Goal: Task Accomplishment & Management: Complete application form

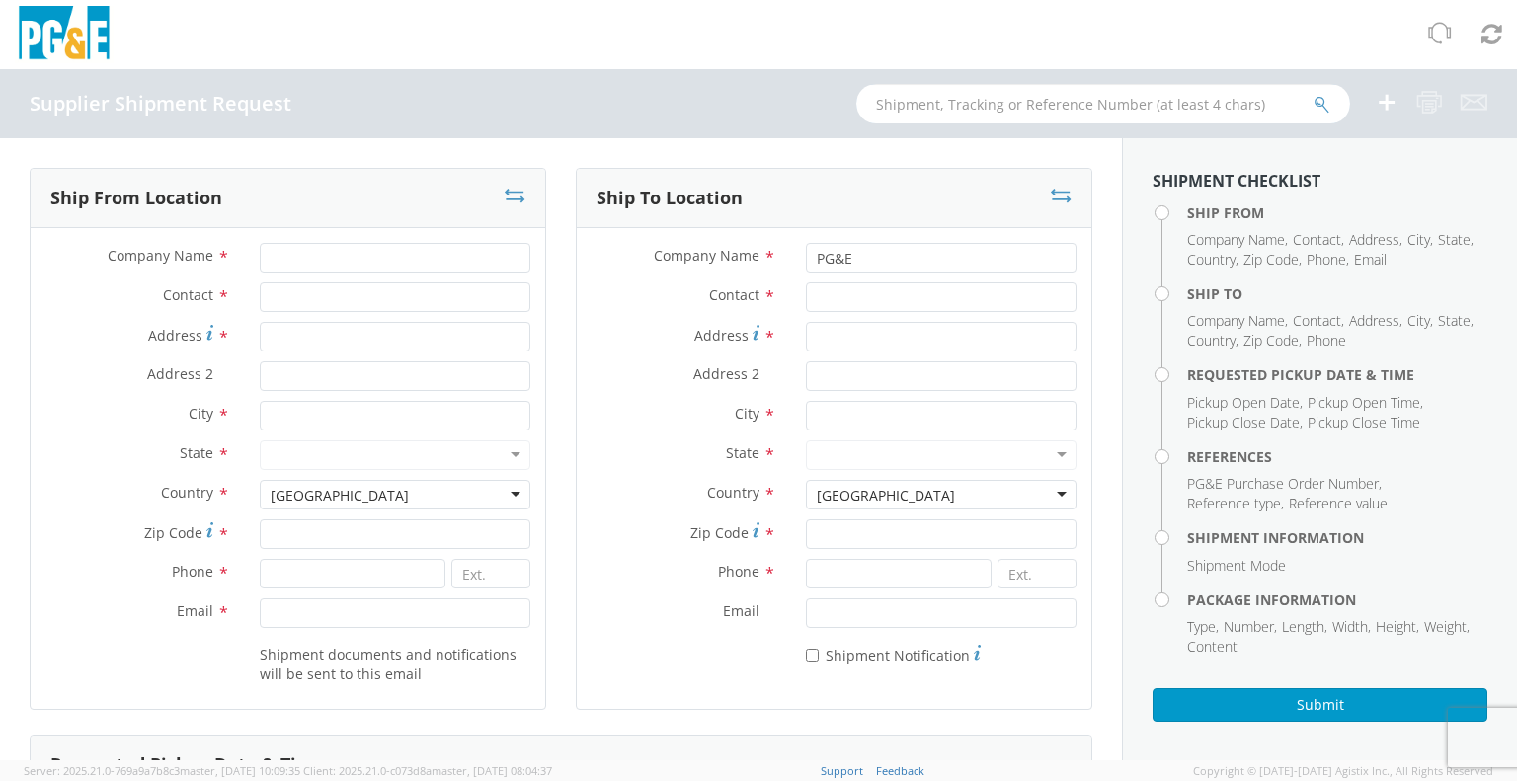
click at [1255, 102] on input "text" at bounding box center [1103, 103] width 494 height 39
type input "56898423"
click at [1316, 103] on icon "submit" at bounding box center [1321, 105] width 17 height 18
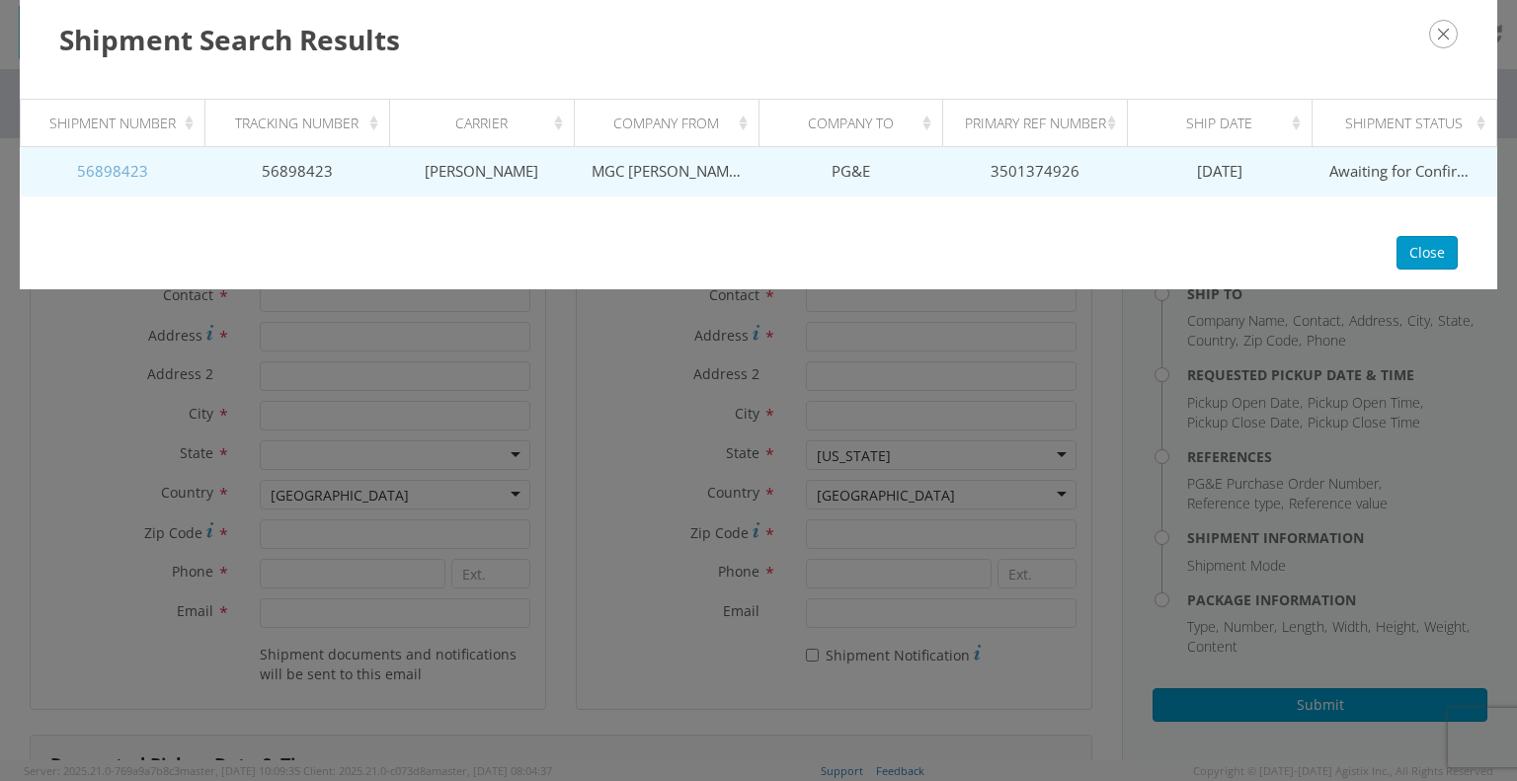
click at [126, 177] on link "56898423" at bounding box center [112, 171] width 71 height 20
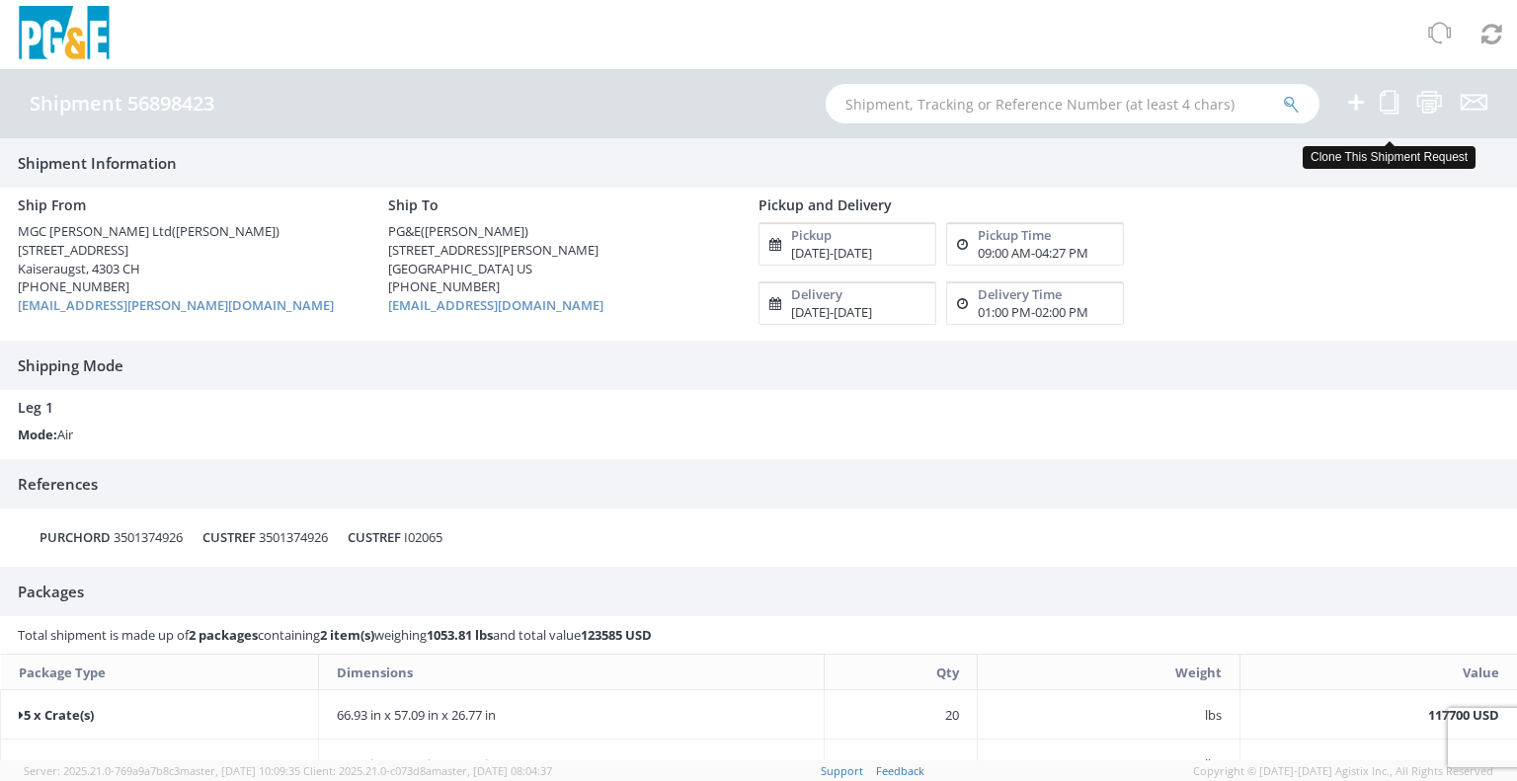
click at [1393, 110] on icon at bounding box center [1388, 102] width 19 height 25
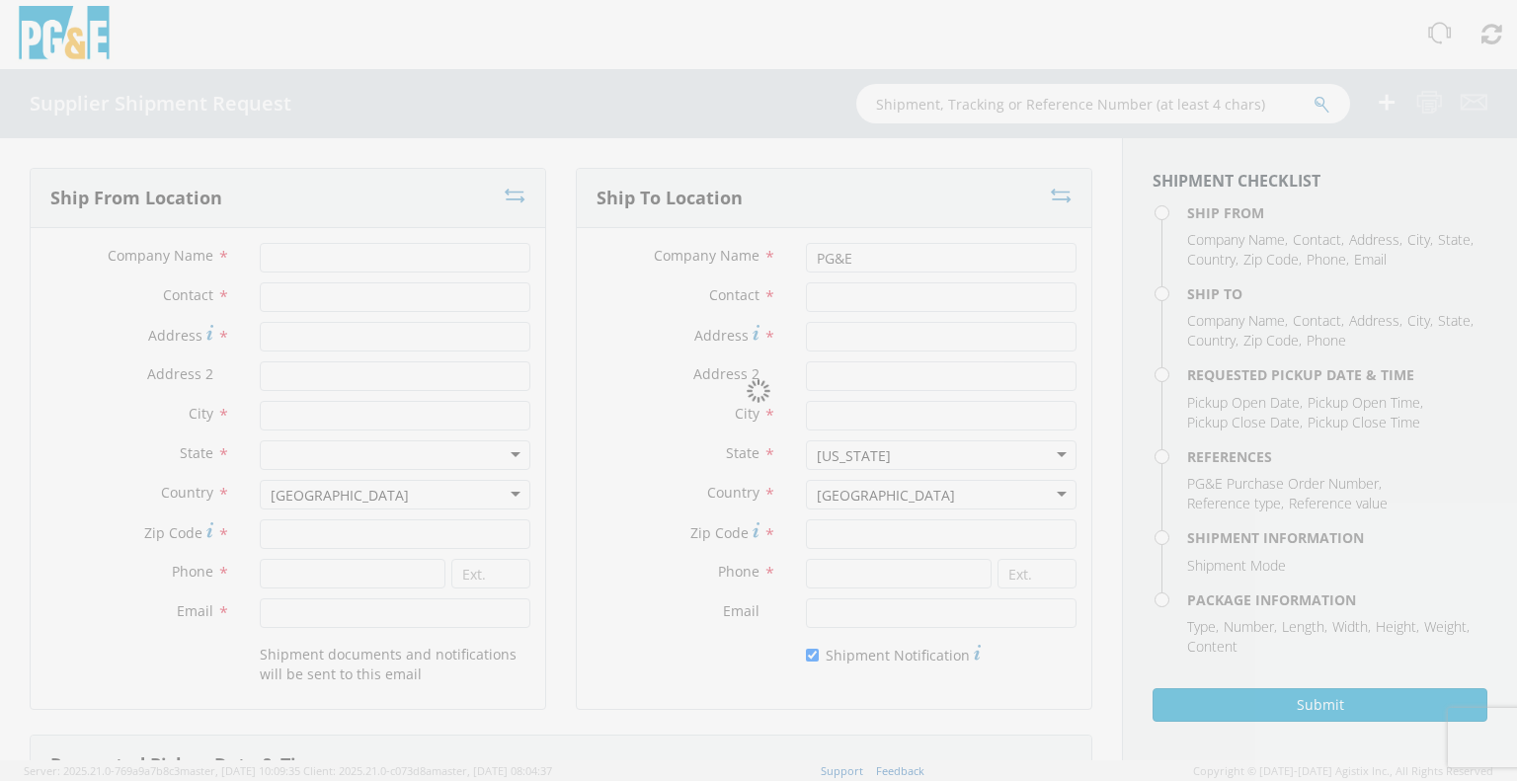
type input "MGC [PERSON_NAME] Ltd"
type input "[PERSON_NAME]"
type input "[STREET_ADDRESS]"
type input "Kaiseraugst"
type input "4303"
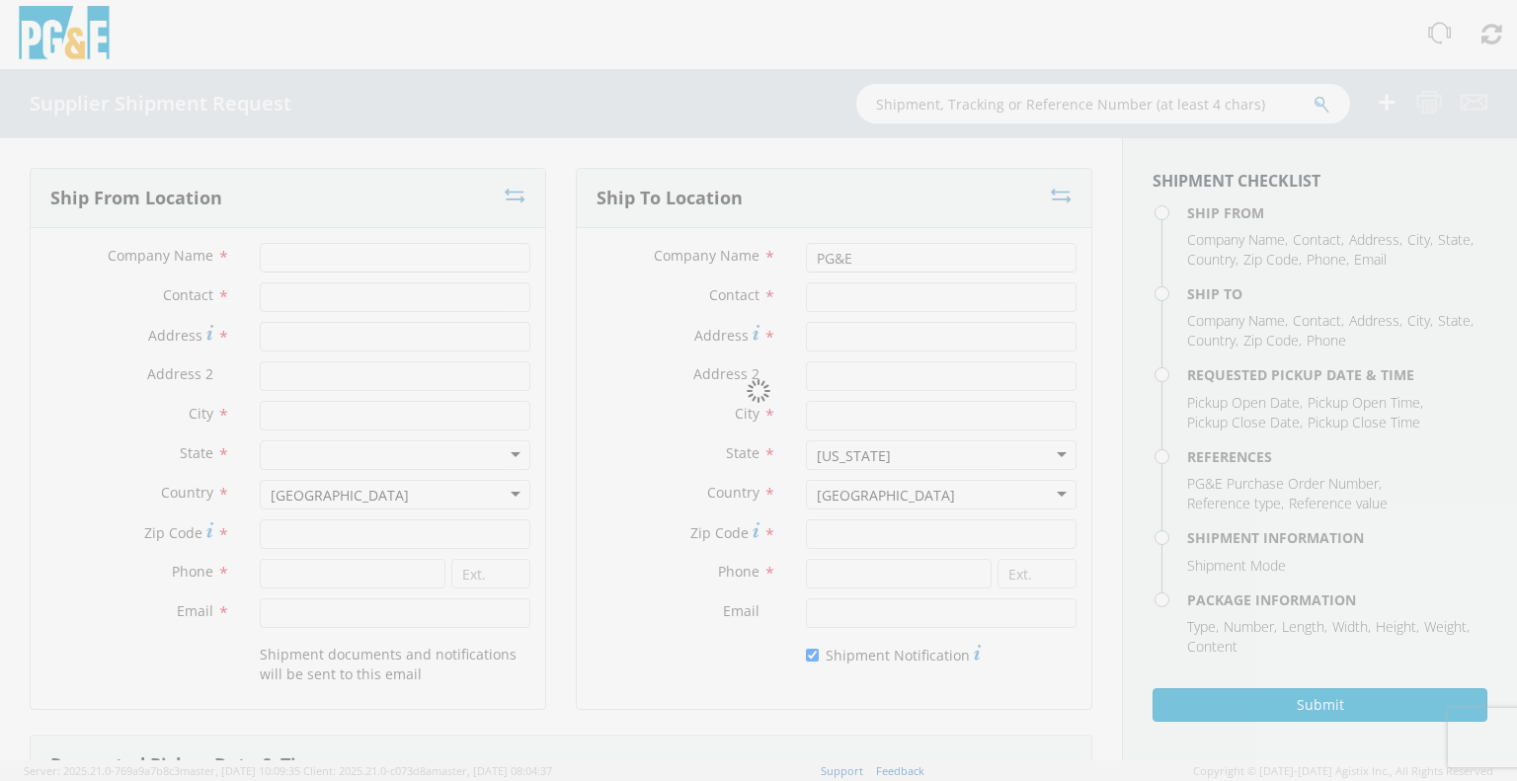
type input "[PHONE_NUMBER]"
type input "[EMAIL_ADDRESS][PERSON_NAME][DOMAIN_NAME]"
type input "[PERSON_NAME]"
type input "[STREET_ADDRESS][PERSON_NAME]"
type input "Stockton"
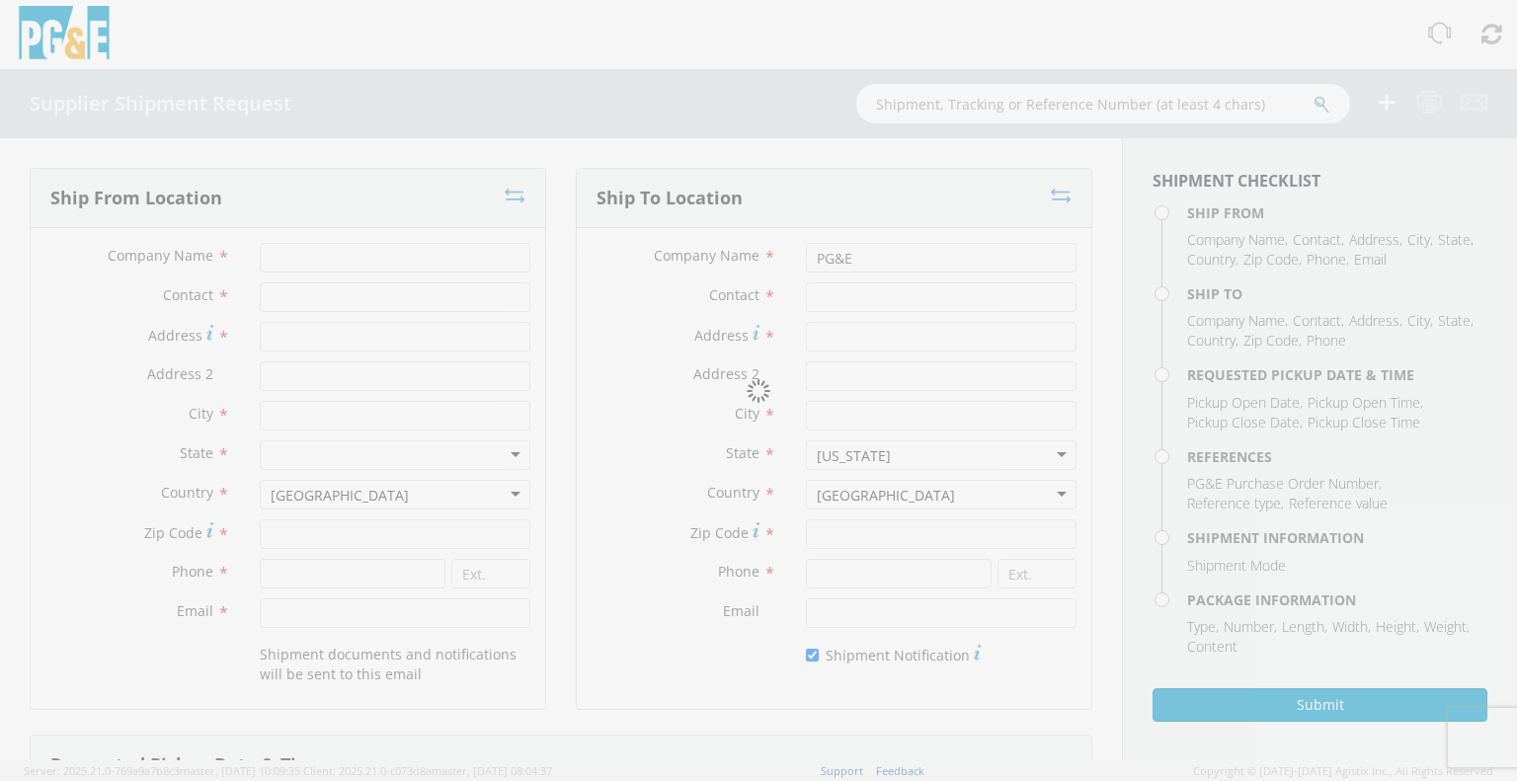
type input "95204"
type input "[PHONE_NUMBER]"
type input "[EMAIL_ADDRESS][DOMAIN_NAME]"
checkbox input "true"
type input "[DATE]"
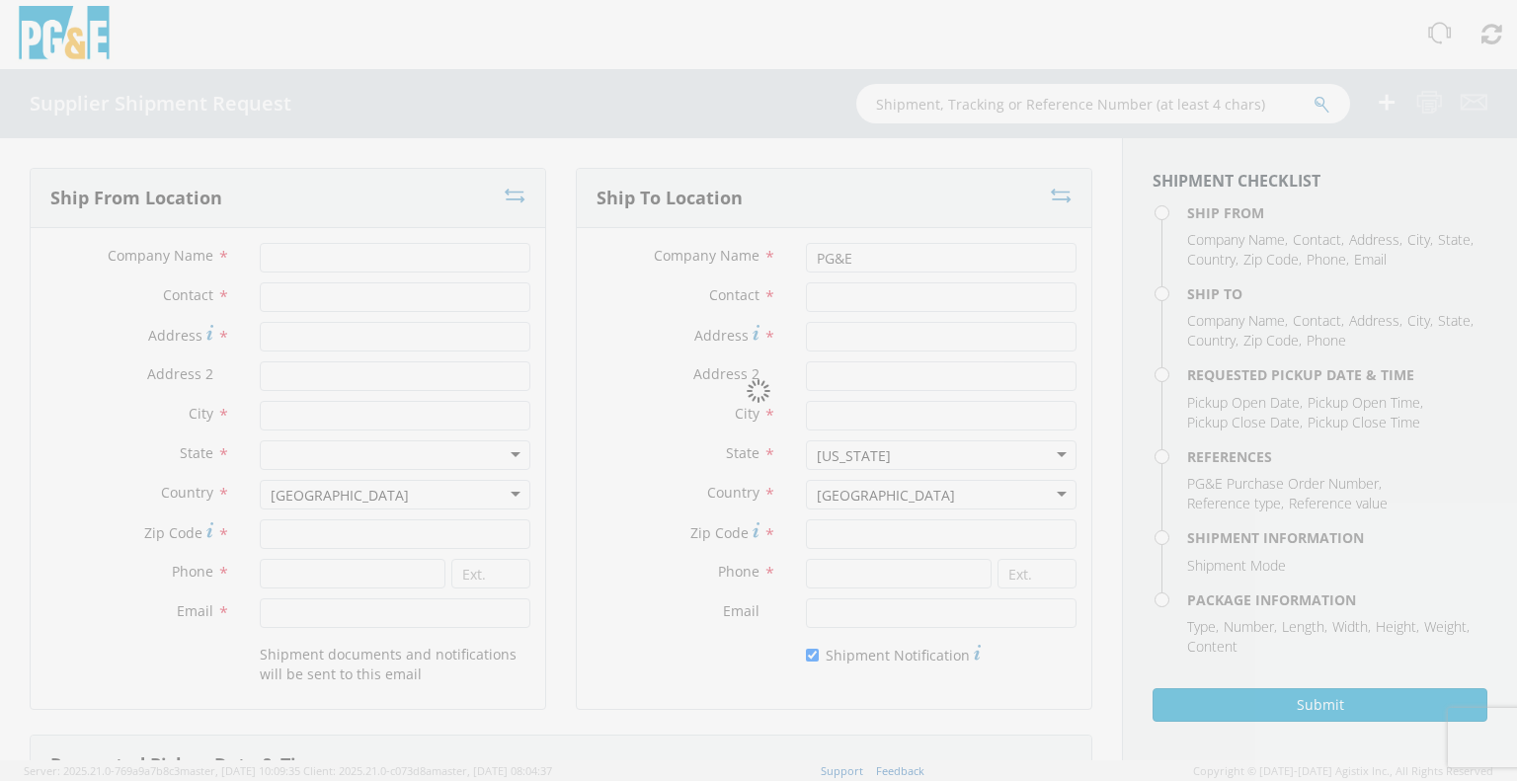
type input "9:00 AM"
type input "[DATE]"
type input "4:27 PM"
type input "3501374926"
type textarea "International air freight and dedicated US box van truck shipping"
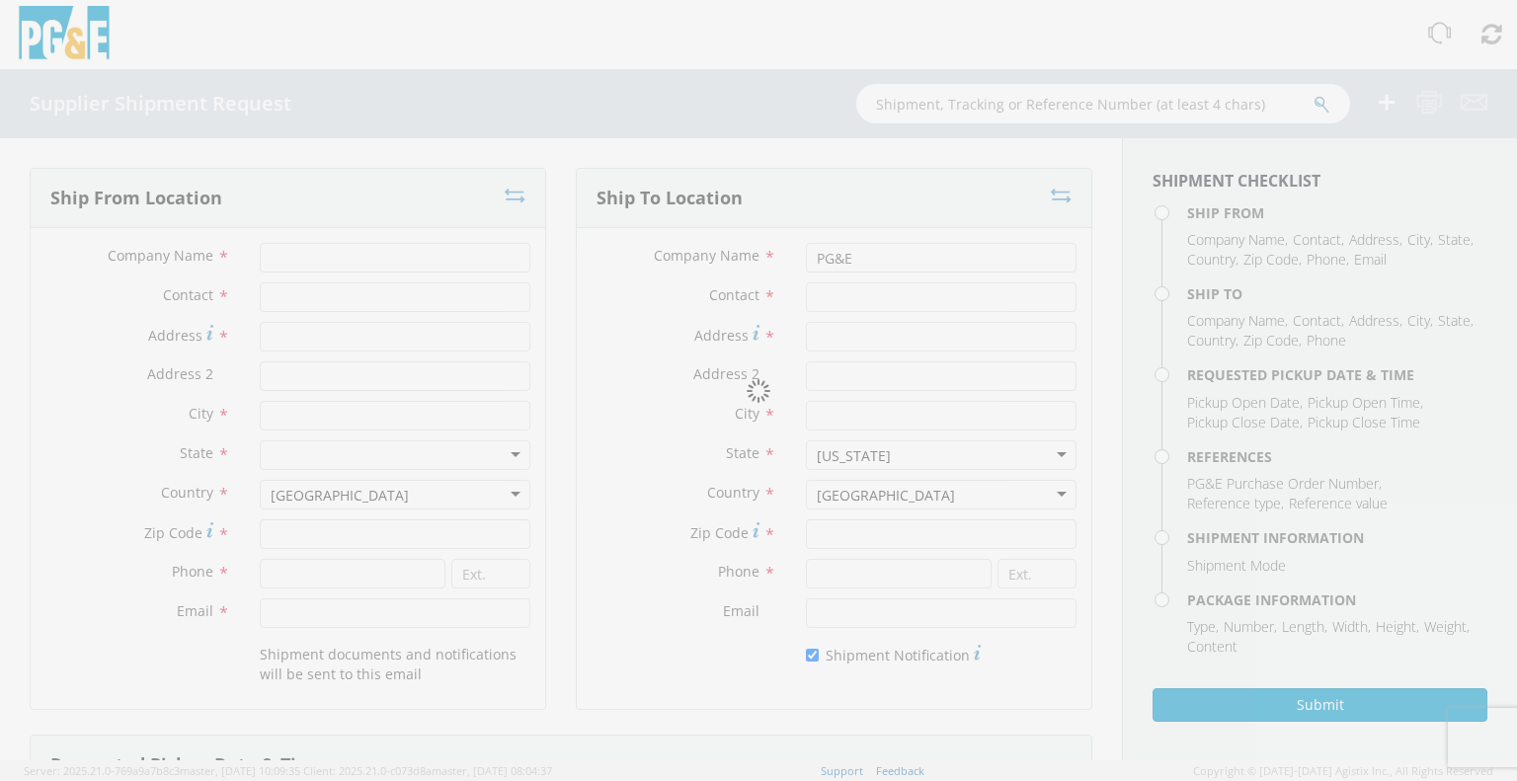
type input "5"
type input "170"
type input "145"
type input "68"
type input "162.84"
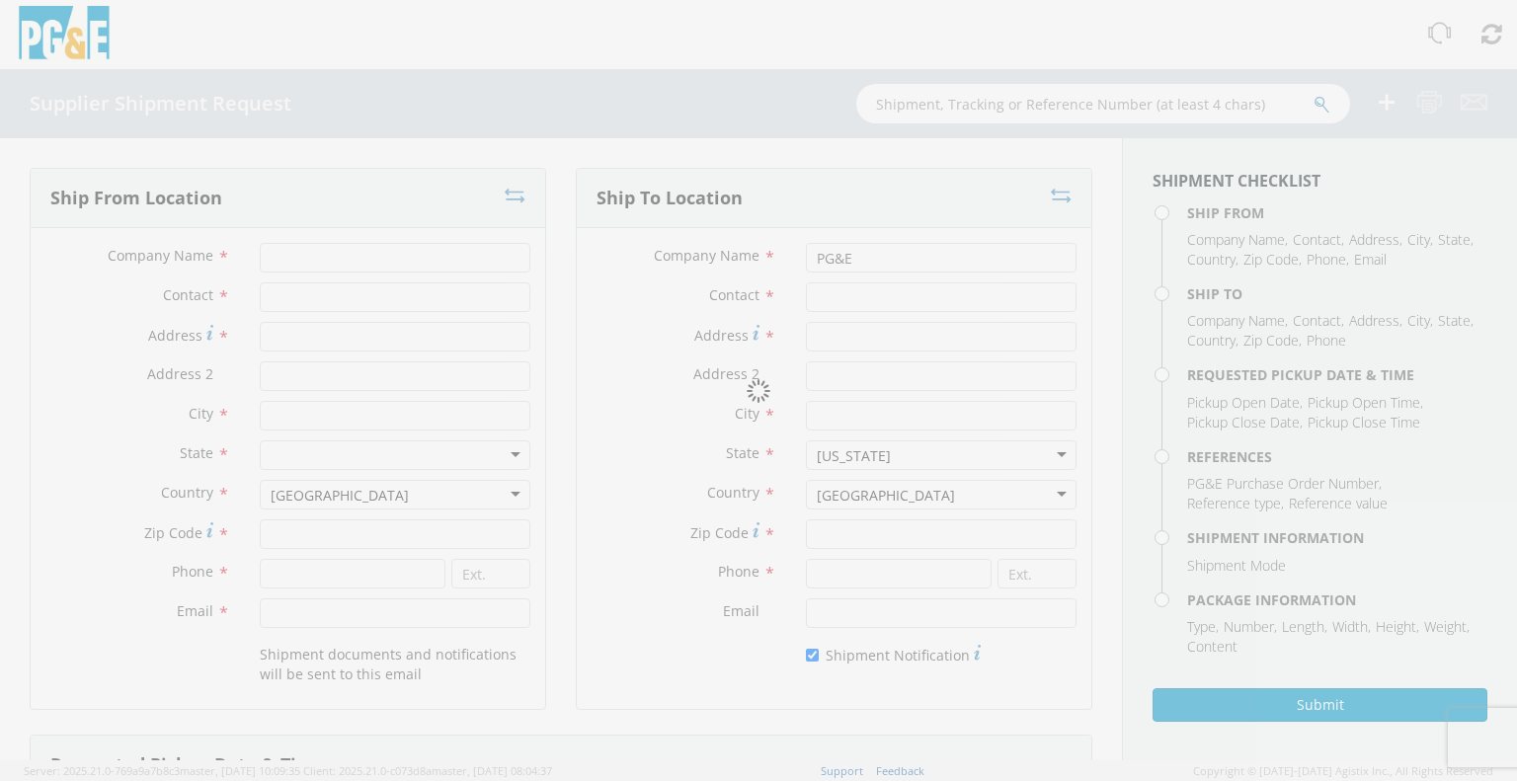
select select "KGS"
type textarea "To all, PARC shipment reference I02065, shipping documents sent to [PERSON_NAME…"
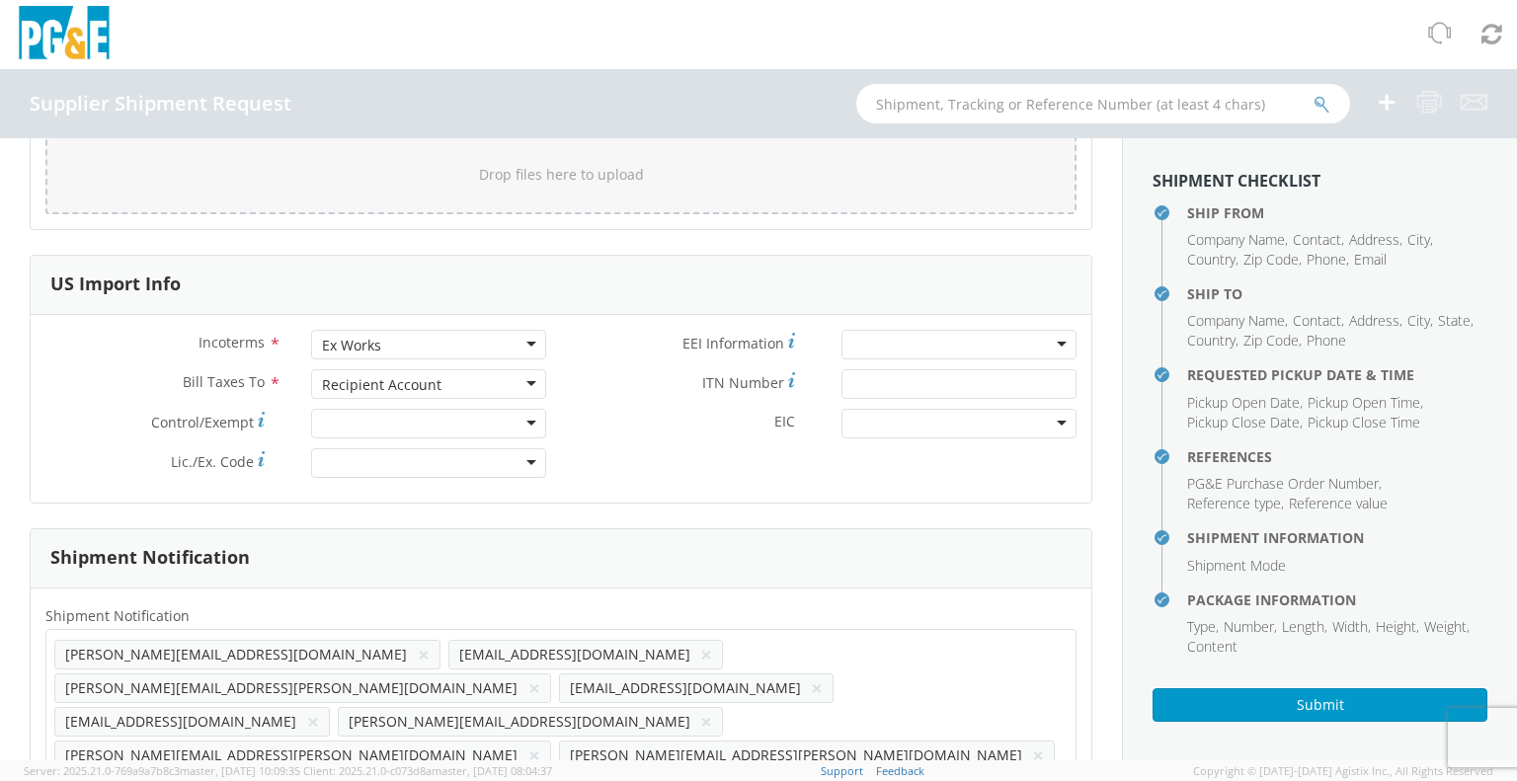
scroll to position [2720, 0]
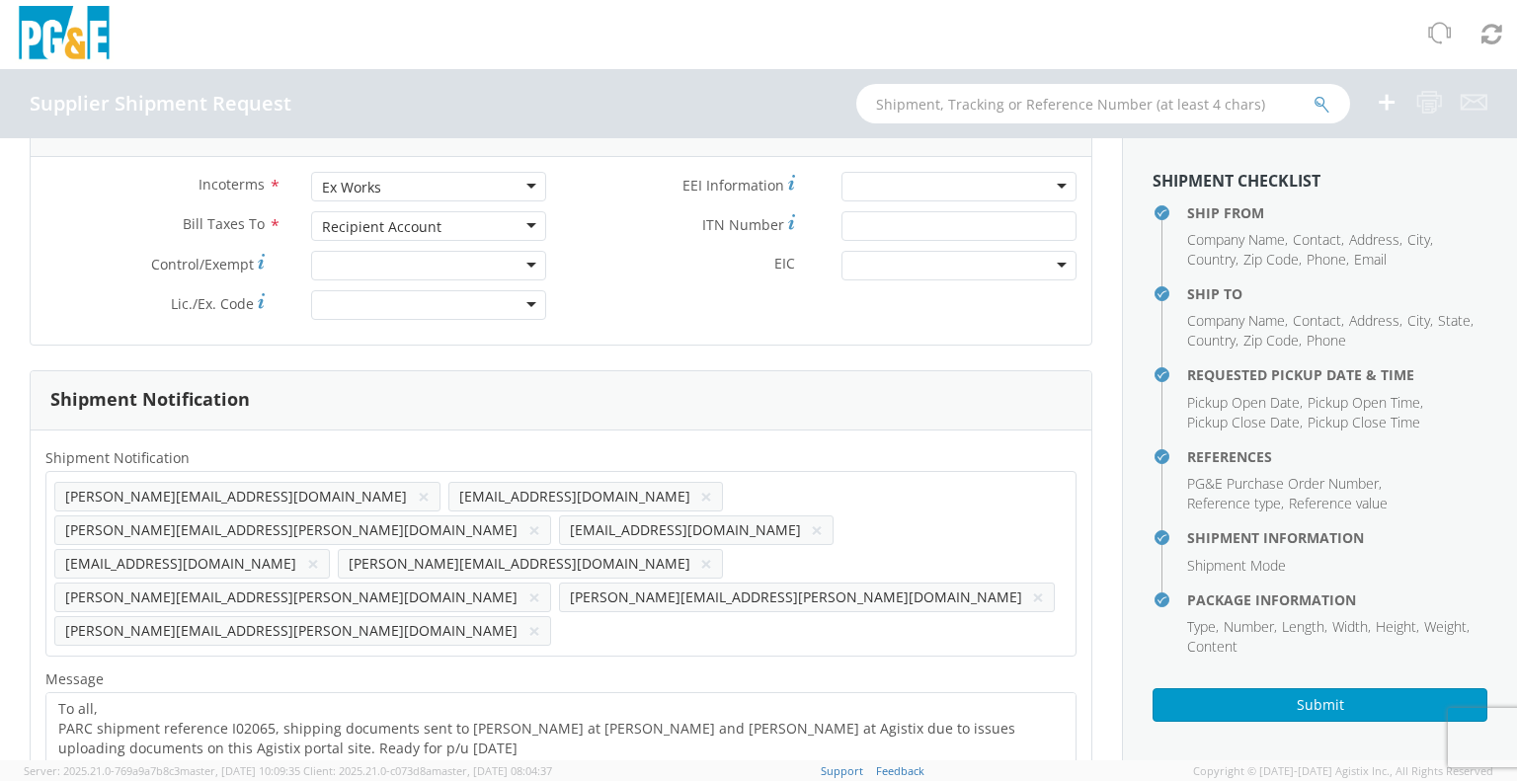
click at [437, 563] on ul "[PERSON_NAME][EMAIL_ADDRESS][DOMAIN_NAME] × [EMAIL_ADDRESS][DOMAIN_NAME] × [PER…" at bounding box center [560, 564] width 1013 height 168
type input "[EMAIL_ADDRESS][DOMAIN_NAME]"
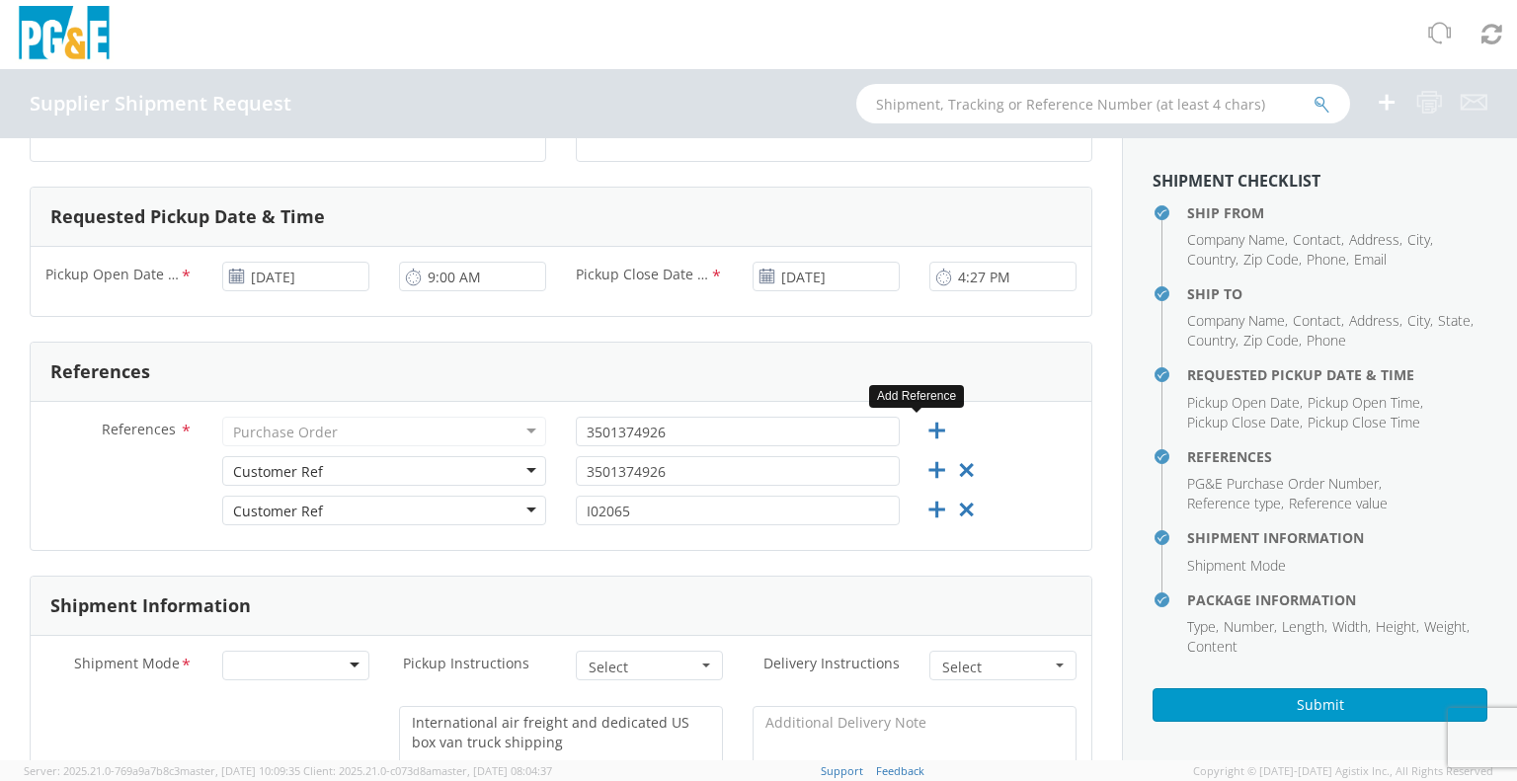
scroll to position [54, 0]
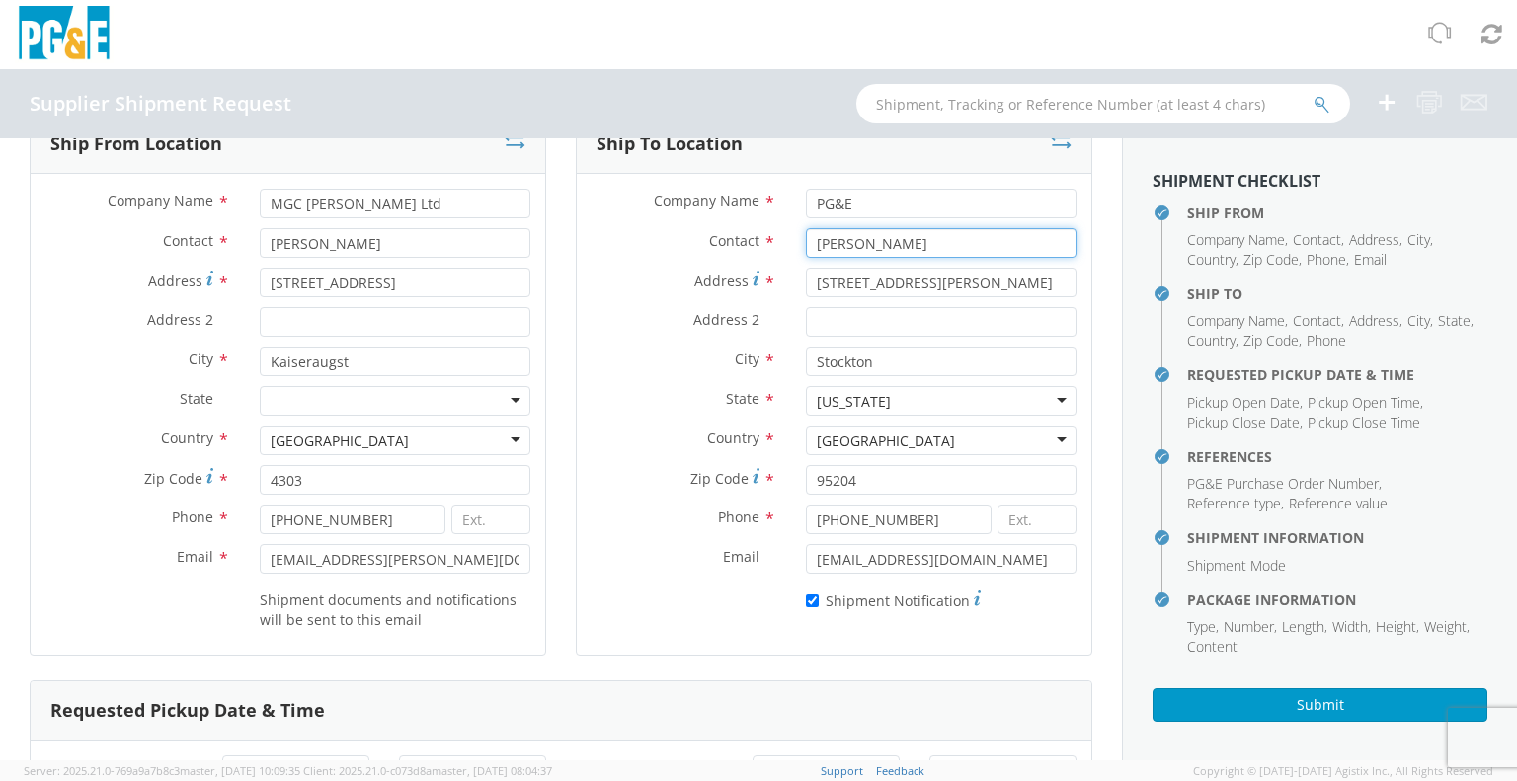
click at [875, 240] on input "[PERSON_NAME]" at bounding box center [941, 243] width 271 height 30
type input "J"
type input "[PERSON_NAME]"
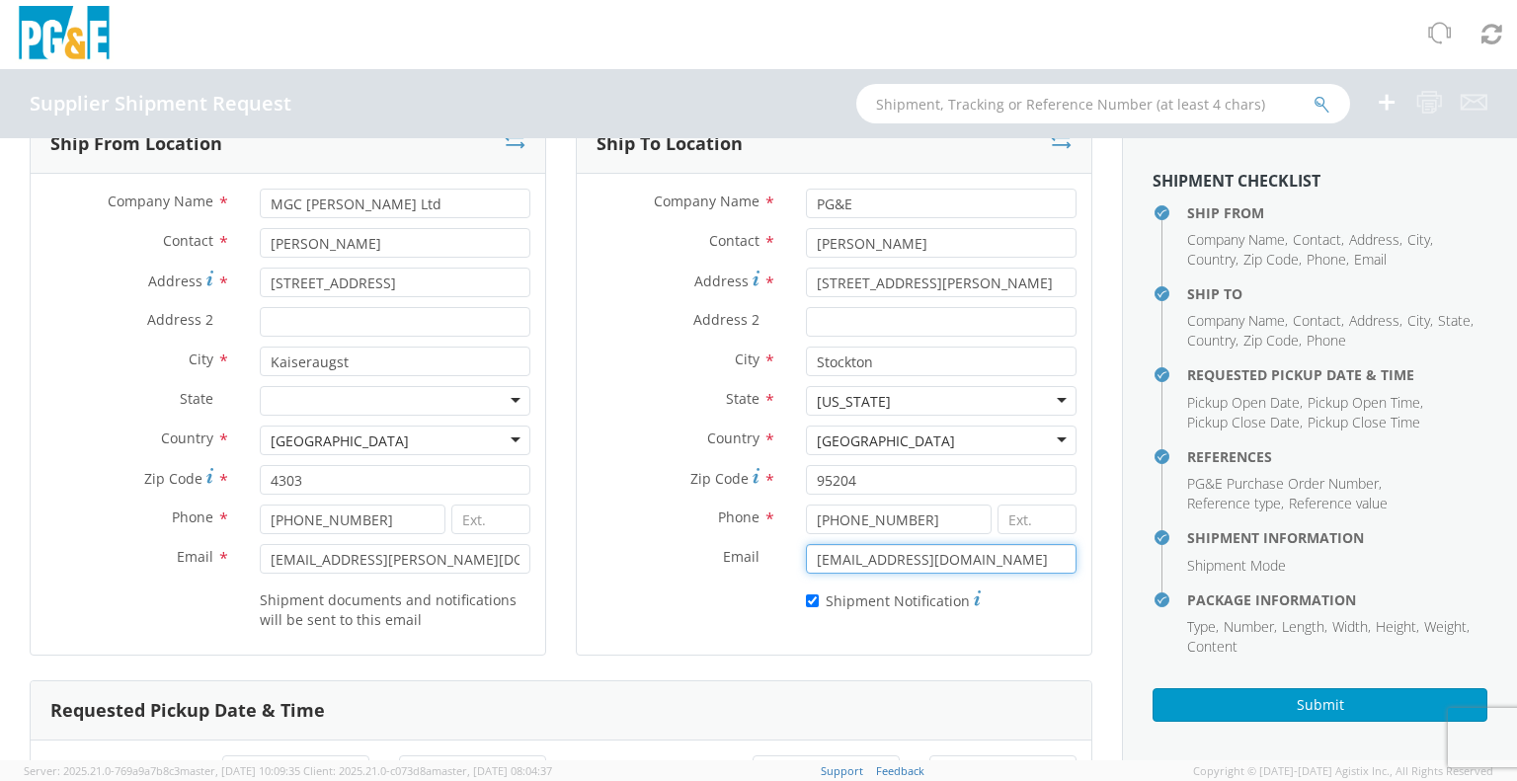
click at [833, 561] on input "[EMAIL_ADDRESS][DOMAIN_NAME]" at bounding box center [941, 559] width 271 height 30
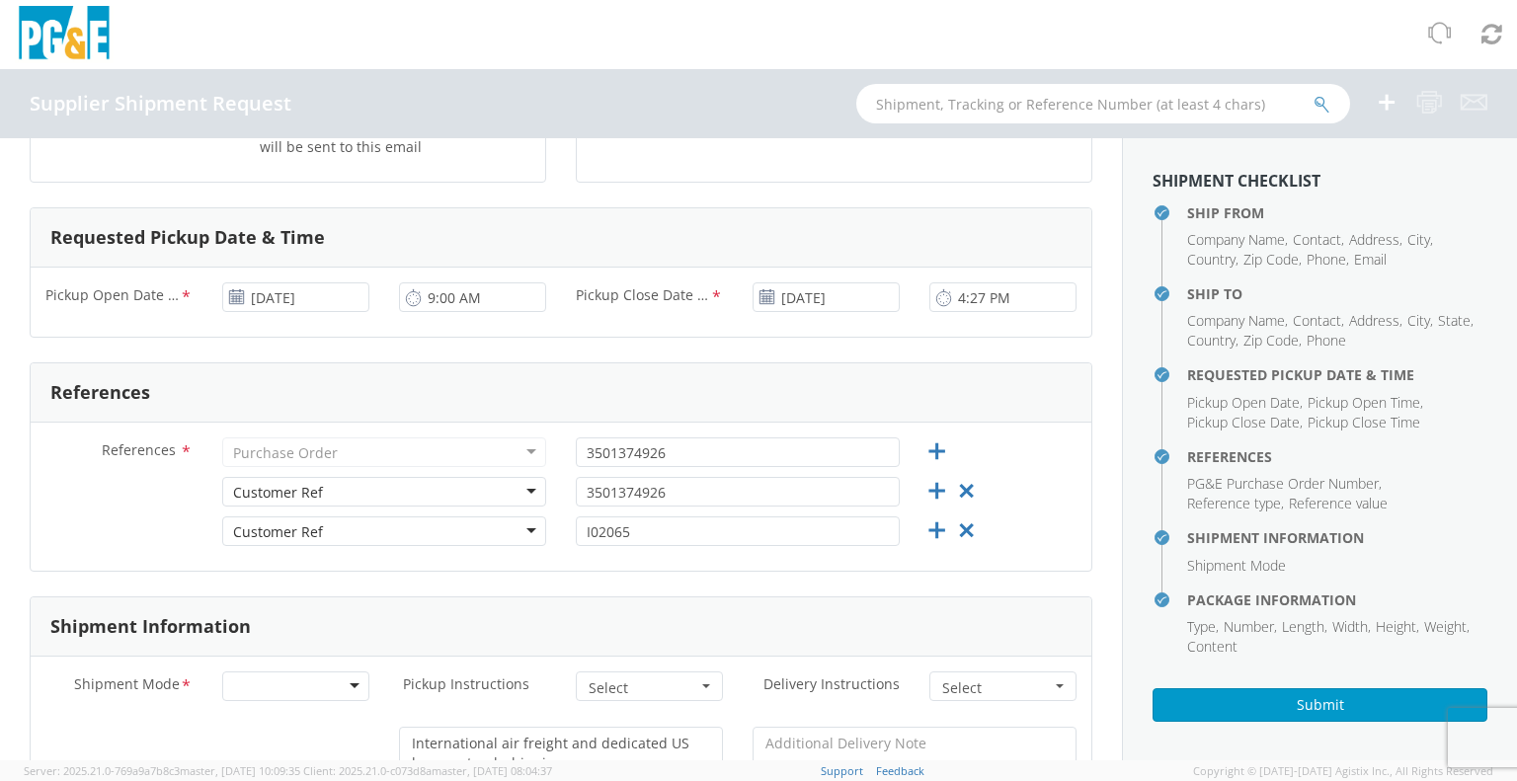
scroll to position [548, 0]
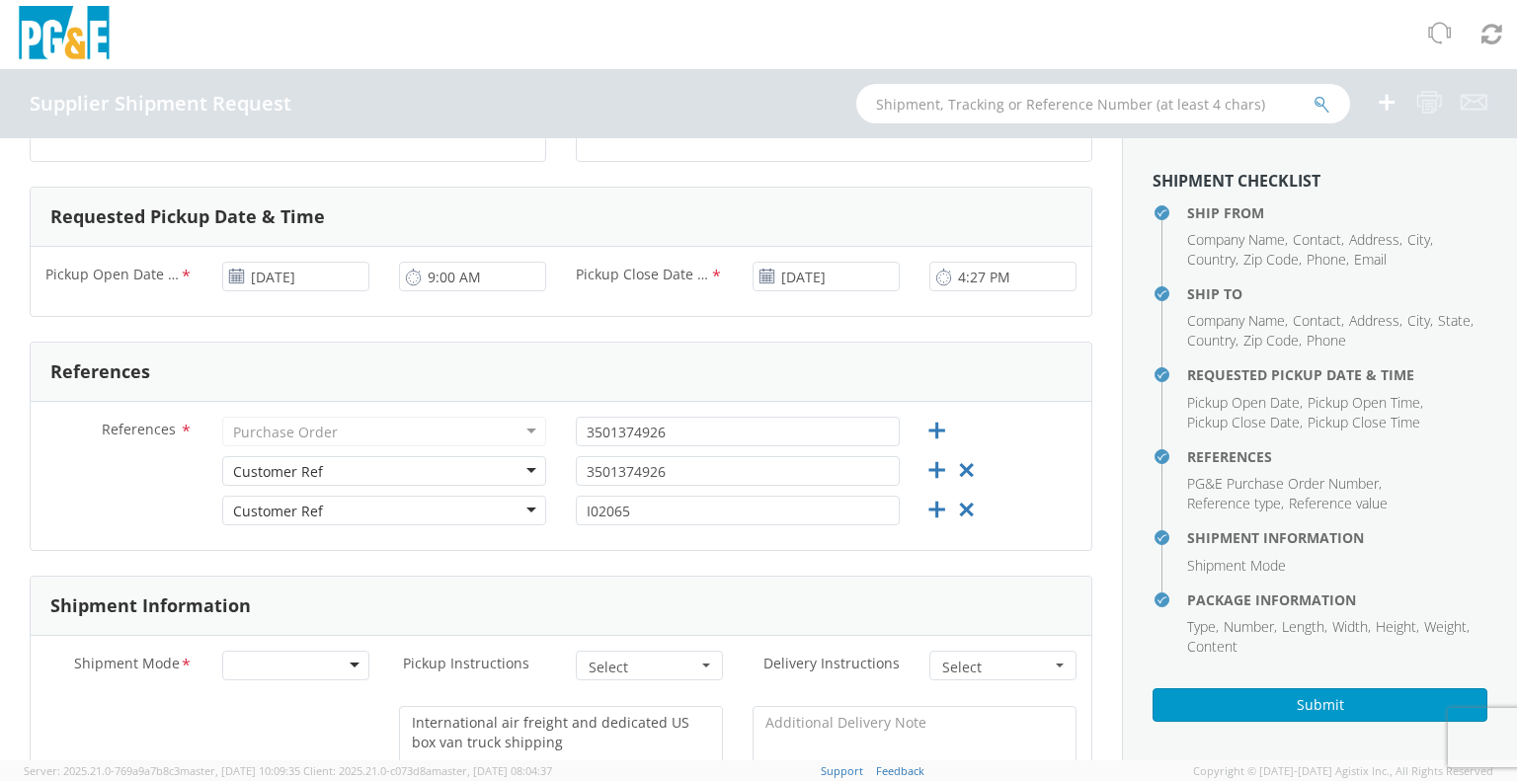
type input "[EMAIL_ADDRESS][DOMAIN_NAME]"
click at [300, 274] on input "[DATE]" at bounding box center [295, 277] width 147 height 30
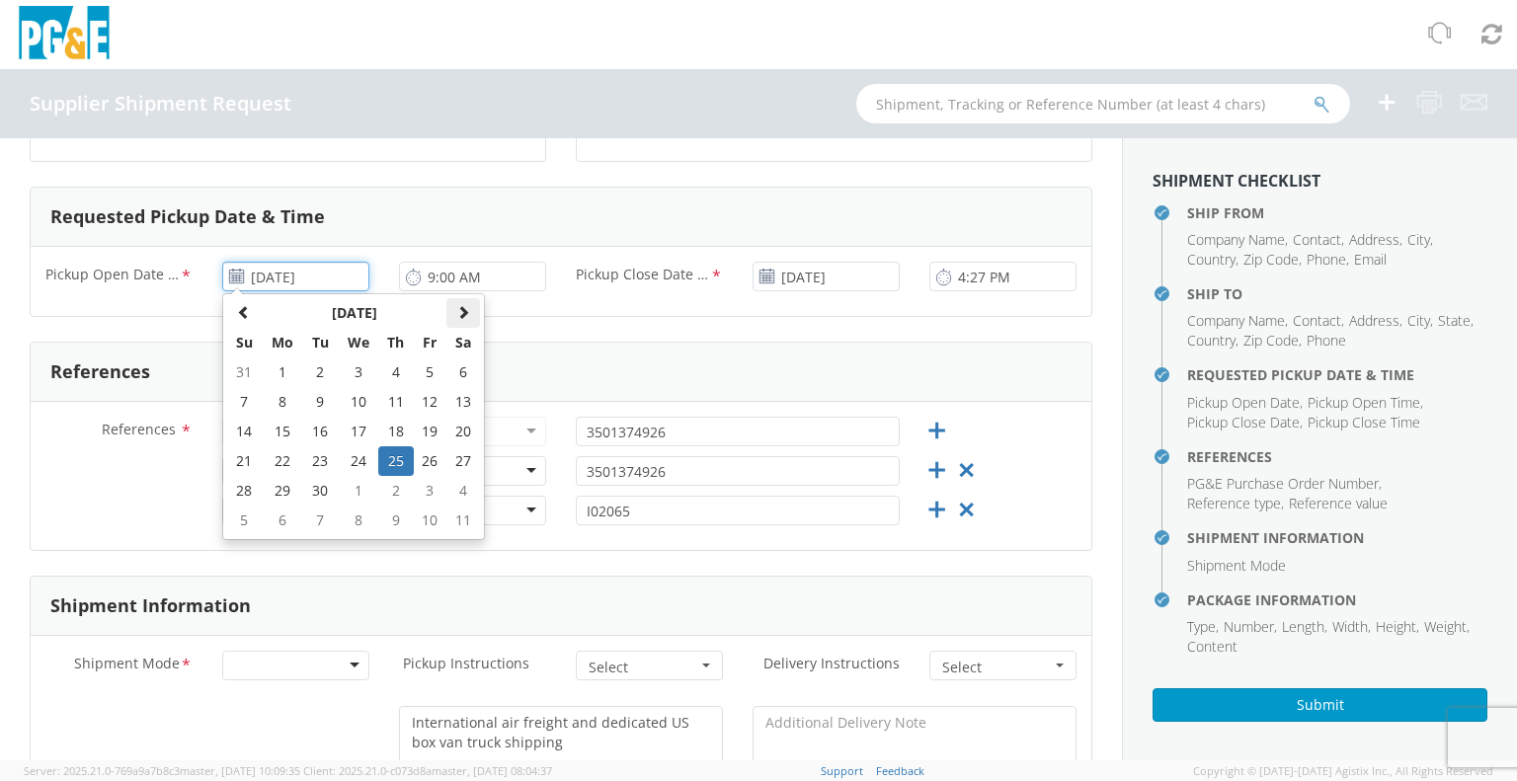
click at [459, 315] on span at bounding box center [463, 312] width 14 height 14
click at [353, 429] on td "15" at bounding box center [358, 432] width 41 height 30
type input "[DATE]"
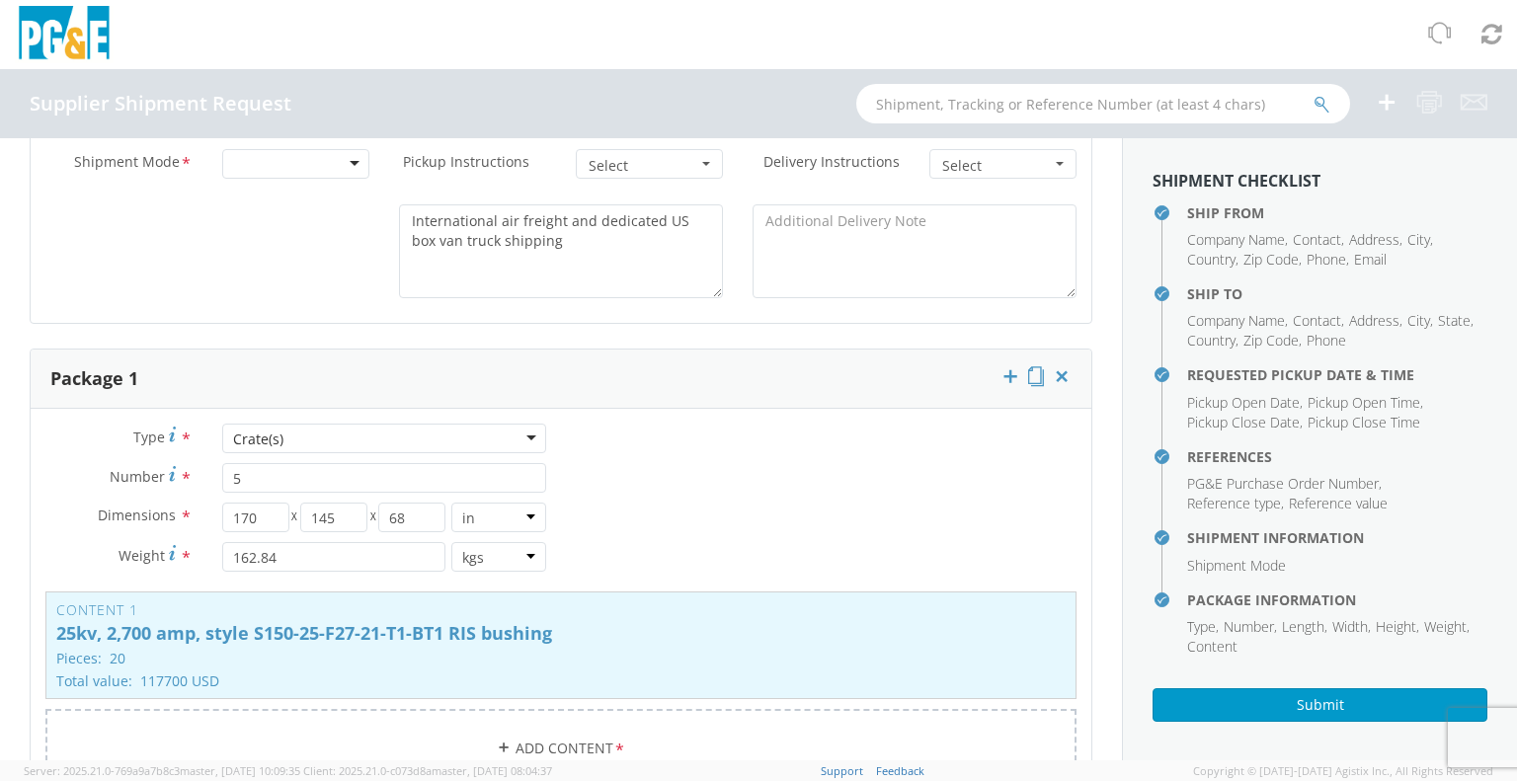
scroll to position [1042, 0]
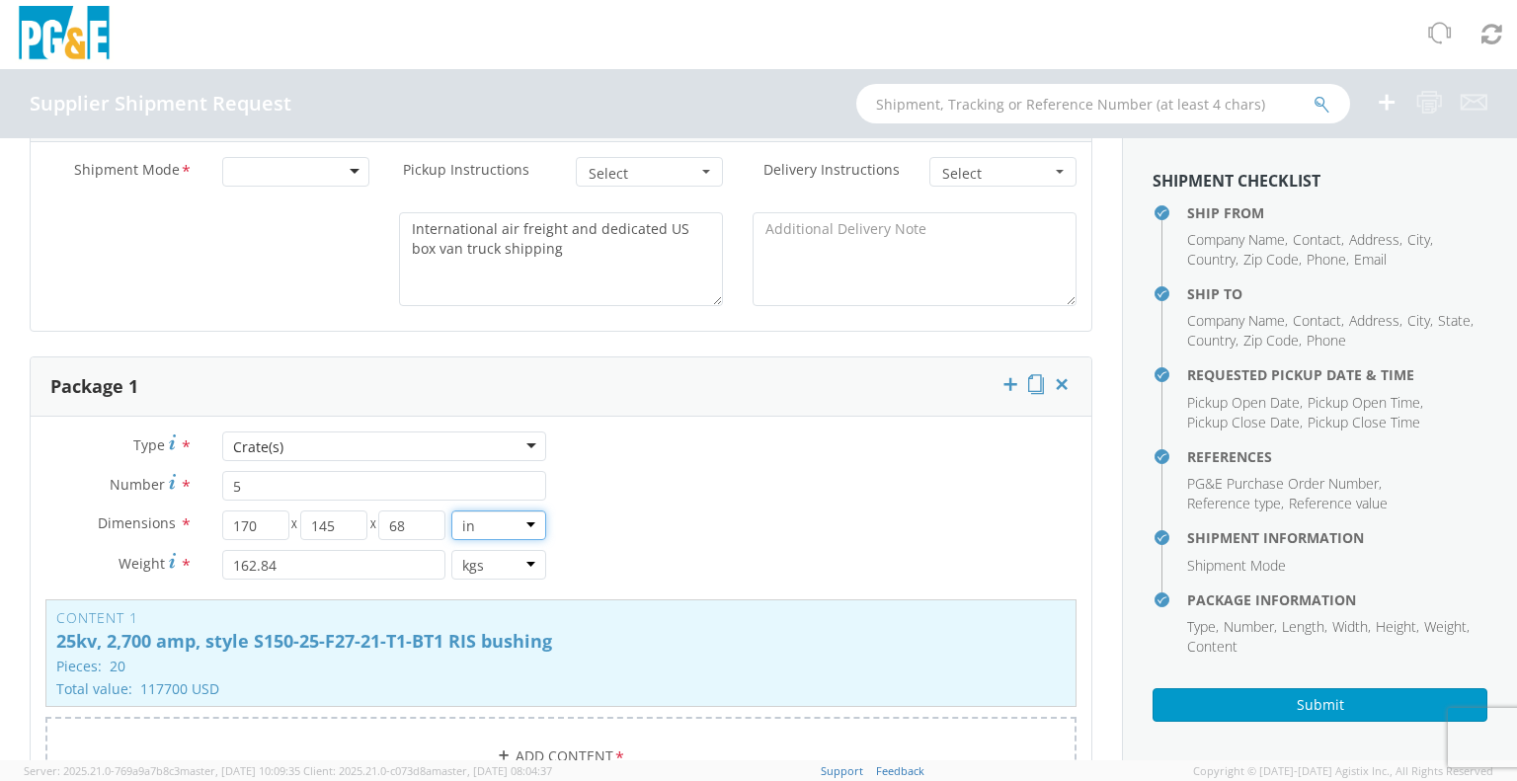
click at [517, 524] on select "in cm ft" at bounding box center [498, 526] width 95 height 30
select select "CM"
click at [451, 511] on select "in cm ft" at bounding box center [498, 526] width 95 height 30
type input "431.8"
type input "368.3"
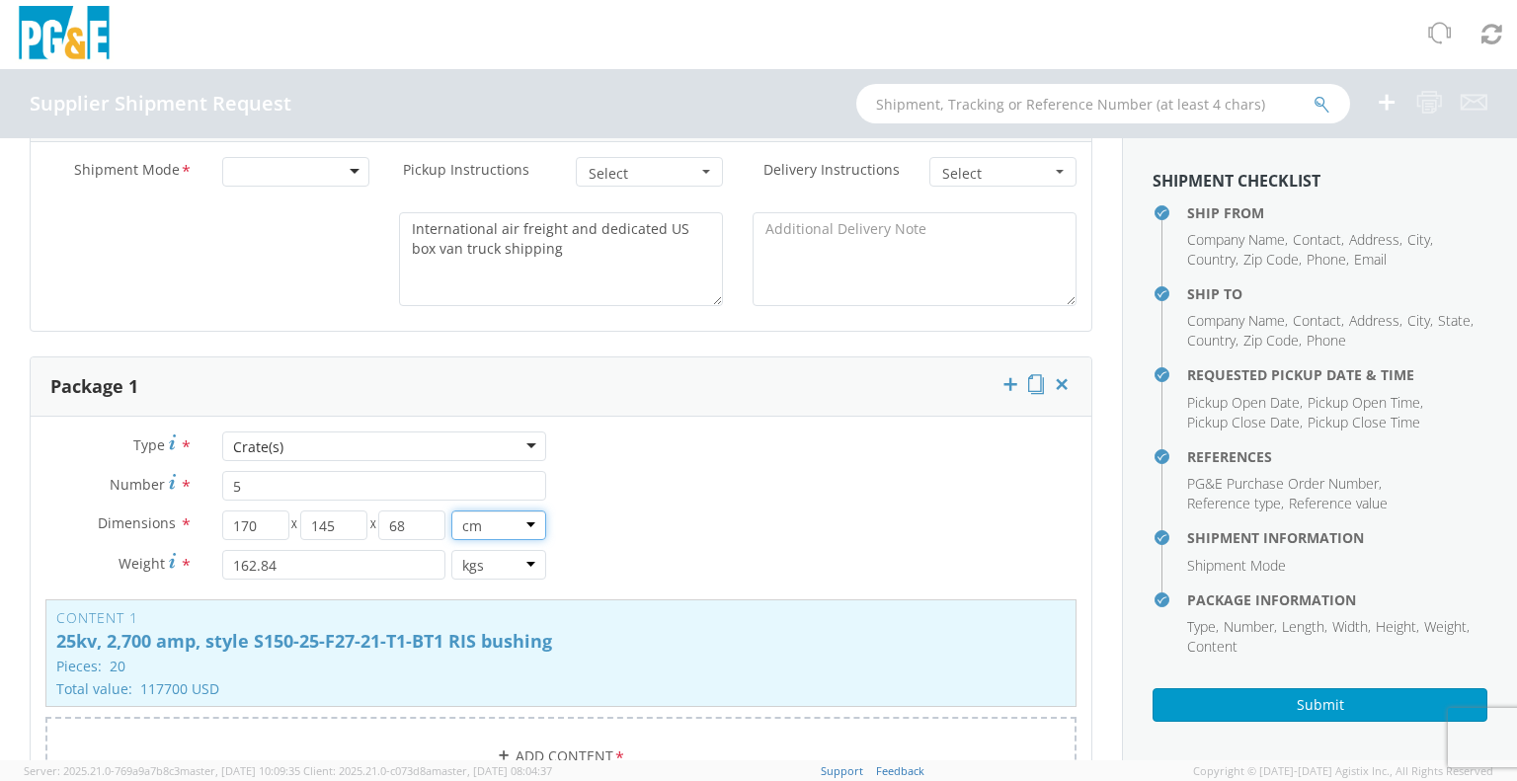
type input "172.72"
click at [271, 515] on input "431.8" at bounding box center [255, 526] width 67 height 30
type input "4"
type input "170"
type input "145"
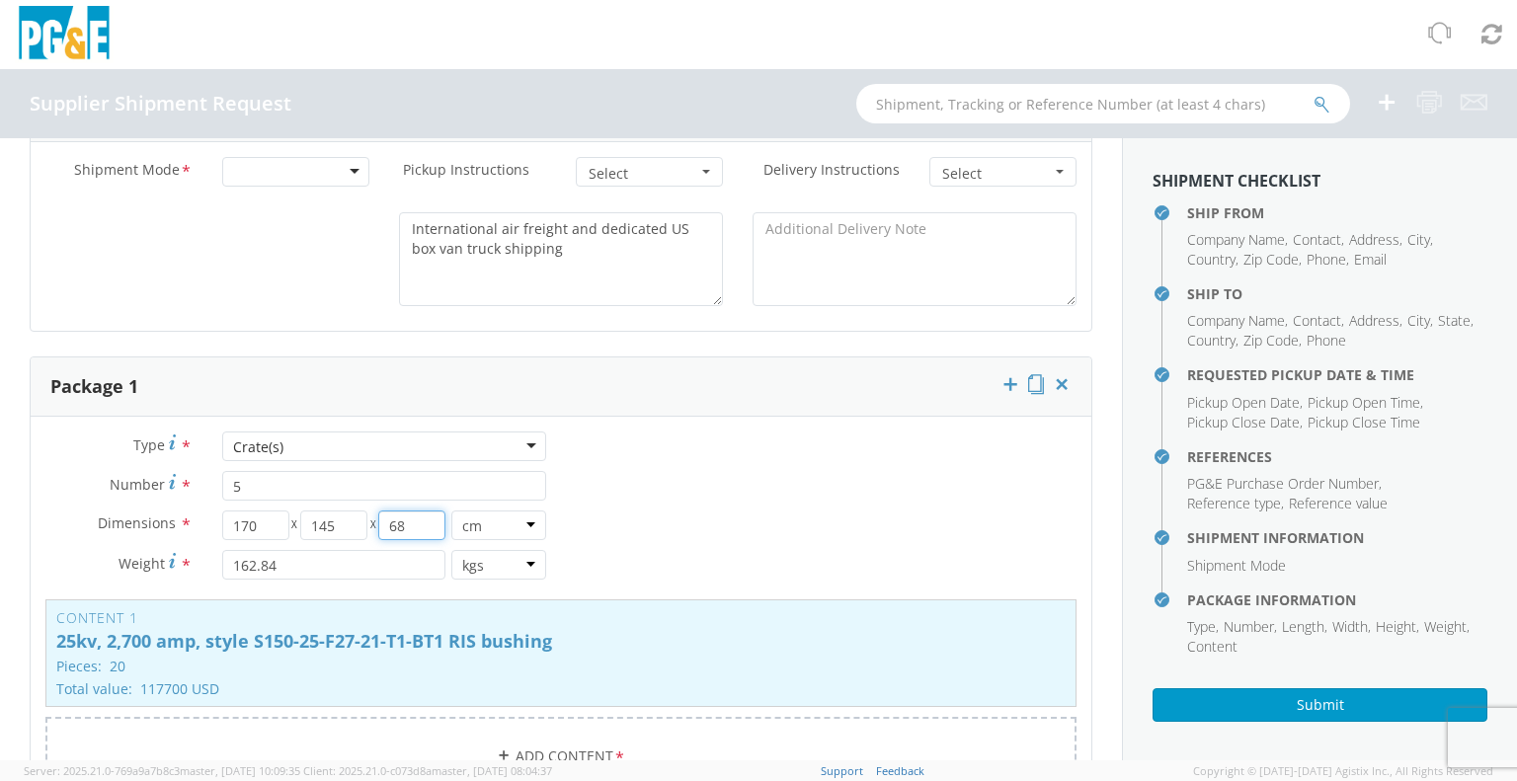
type input "68"
click at [304, 571] on input "162.84" at bounding box center [333, 565] width 223 height 30
type input "1"
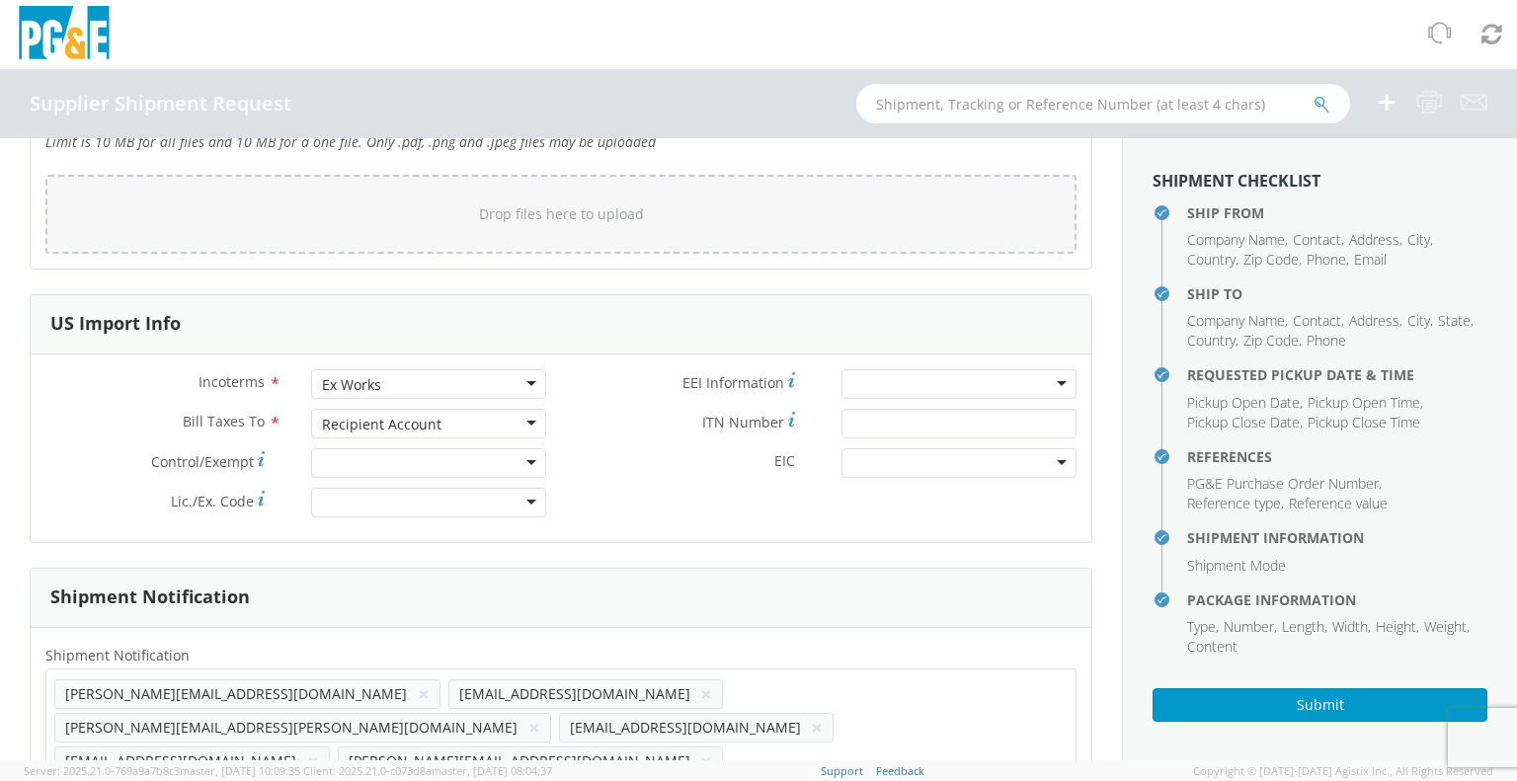
scroll to position [2720, 0]
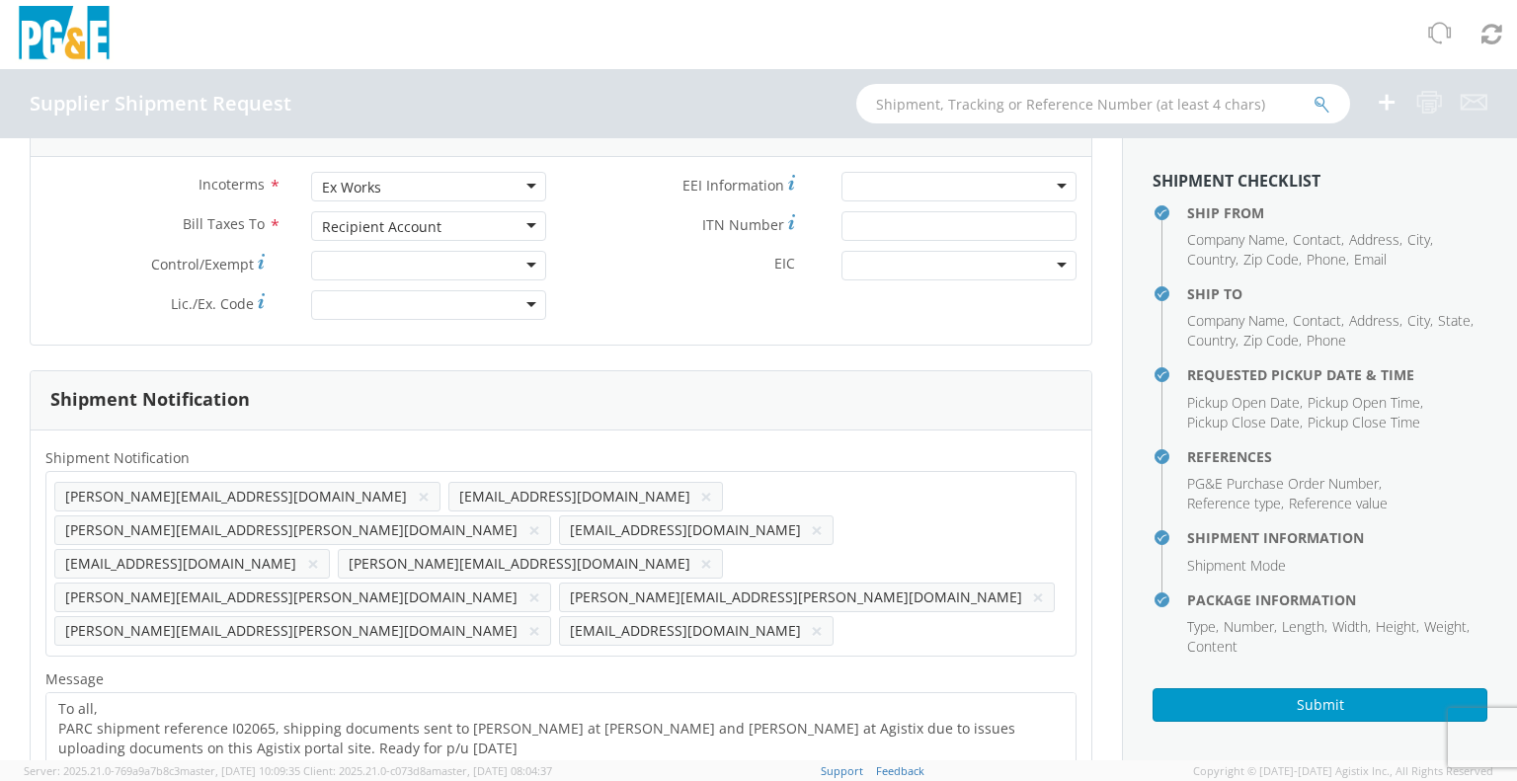
type input "359"
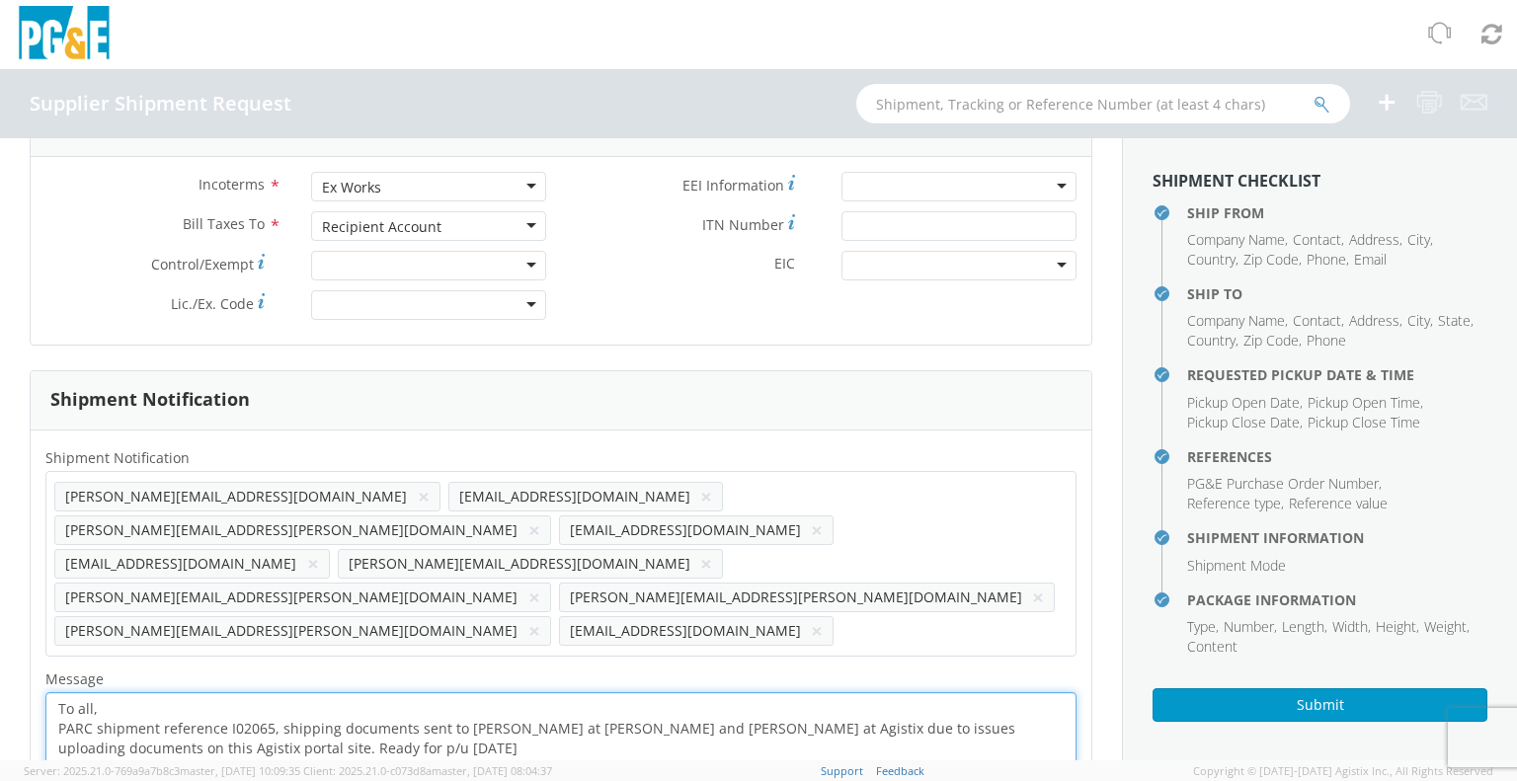
click at [242, 692] on textarea "To all, PARC shipment reference I02065, shipping documents sent to [PERSON_NAME…" at bounding box center [560, 739] width 1031 height 94
click at [280, 692] on textarea "To all, PARC shipment reference I02110, shipping documents sent to [PERSON_NAME…" at bounding box center [560, 739] width 1031 height 94
drag, startPoint x: 278, startPoint y: 656, endPoint x: 429, endPoint y: 681, distance: 152.3
click at [429, 692] on textarea "To all, PARC shipment reference I02110, shipping documents sent to [PERSON_NAME…" at bounding box center [560, 739] width 1031 height 94
click at [203, 692] on textarea "To all, PARC shipment reference I02110, shipping documents sent to [PERSON_NAME…" at bounding box center [560, 739] width 1031 height 94
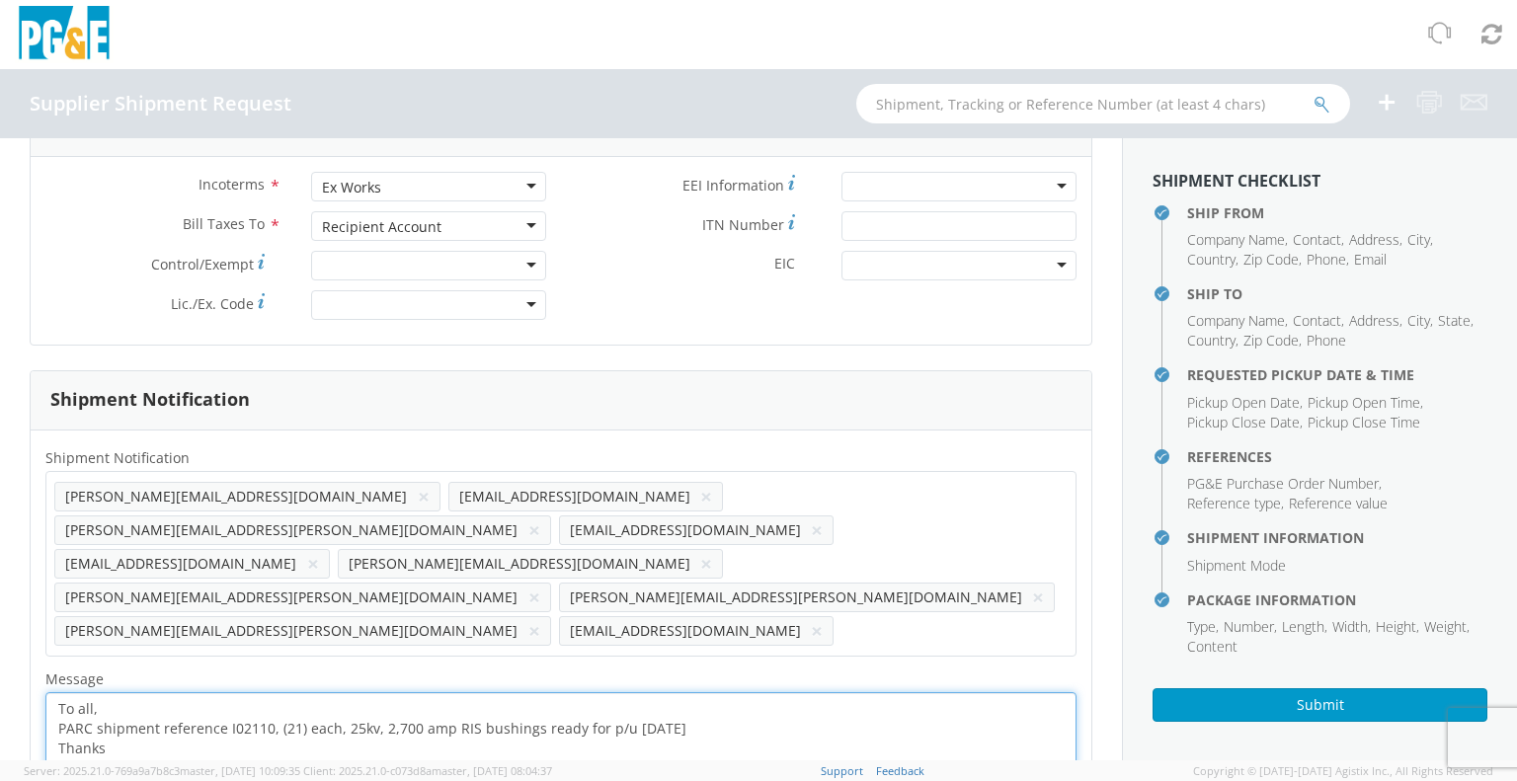
click at [632, 692] on textarea "To all, PARC shipment reference I02110, (21) each, 25kv, 2,700 amp RIS bushings…" at bounding box center [560, 739] width 1031 height 94
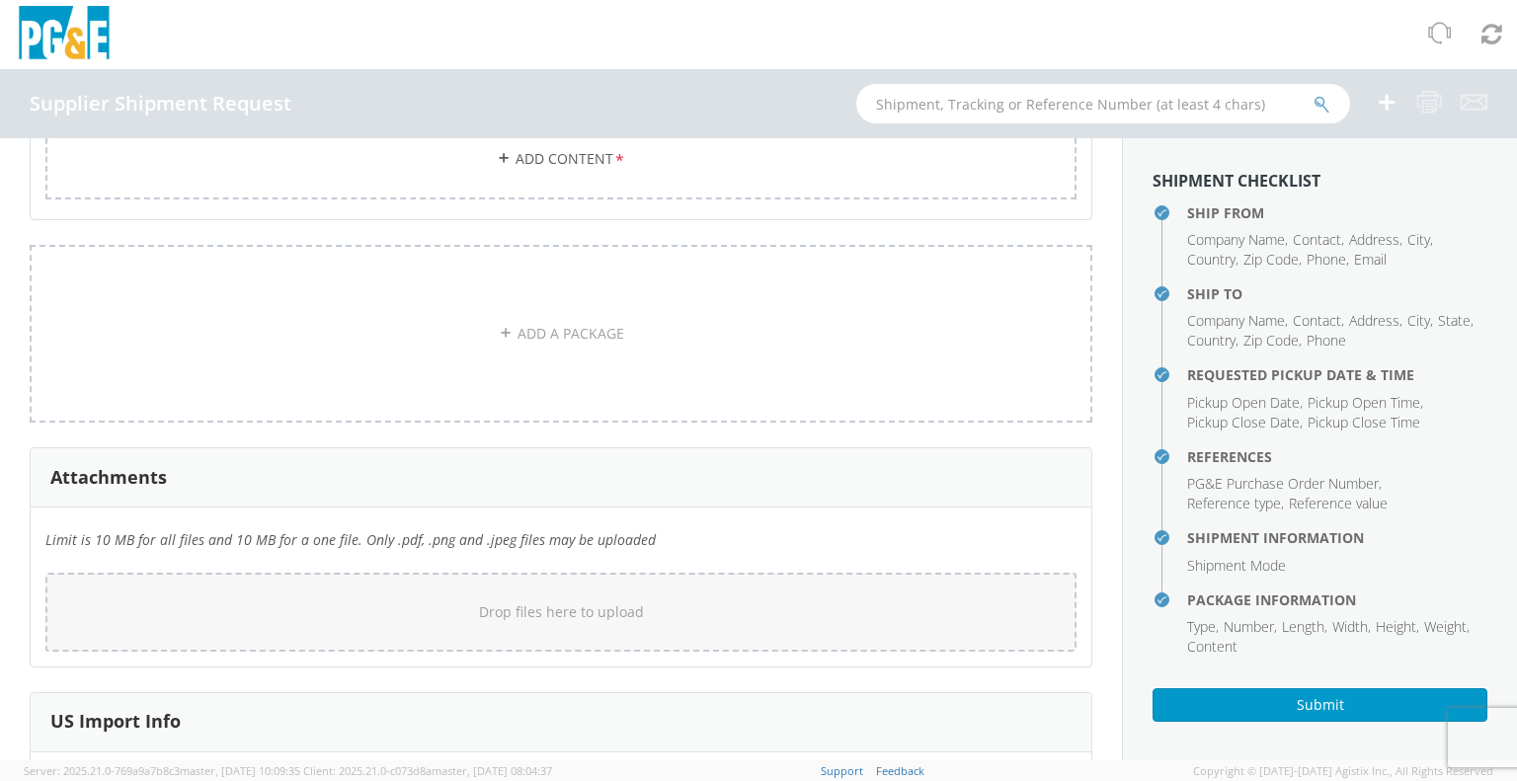
scroll to position [2227, 0]
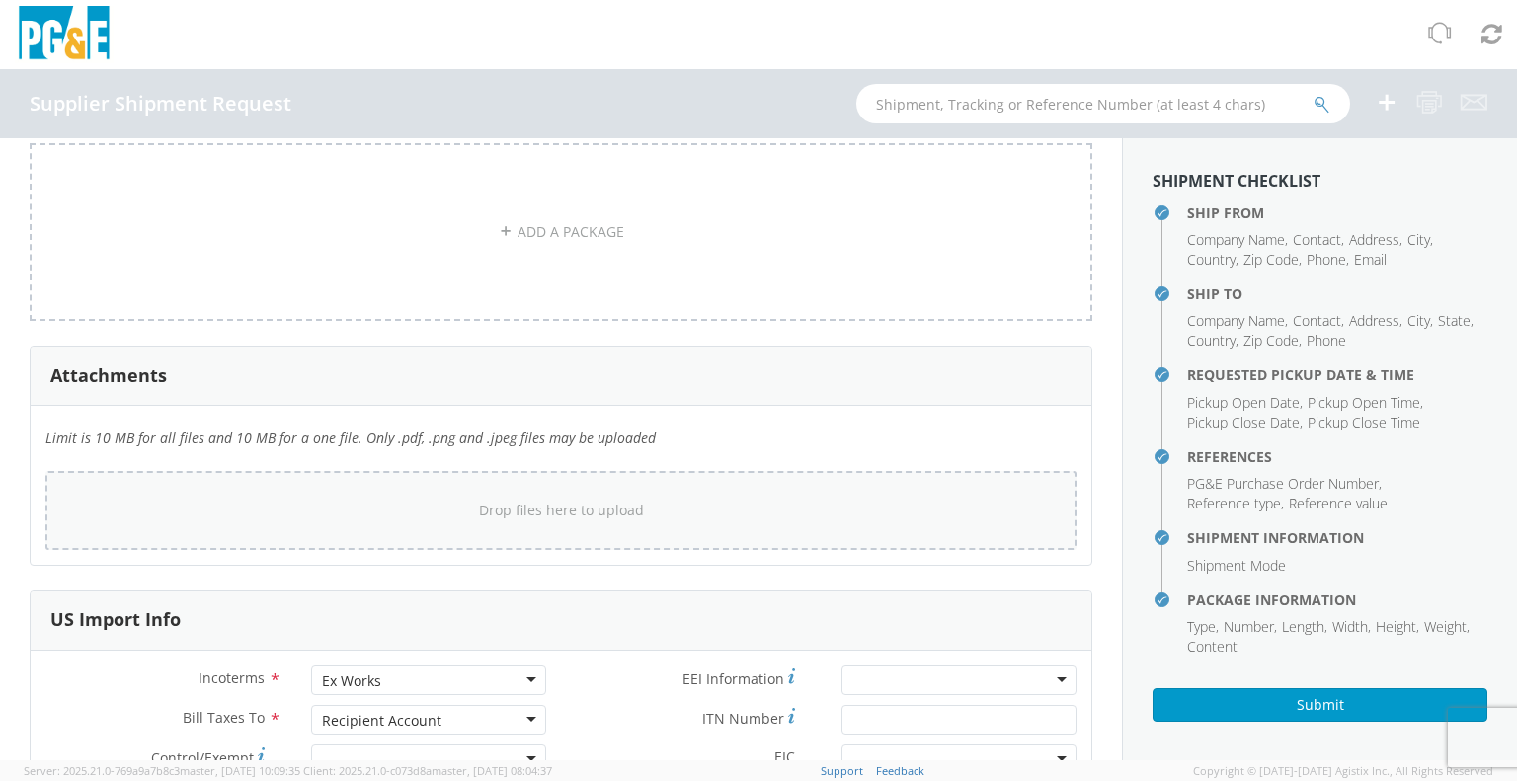
type textarea "To all, PARC shipment reference I02110, (21) each, 25kv, 2,700 amp RIS bushings…"
click at [489, 519] on div "Drop files here to upload" at bounding box center [560, 510] width 999 height 47
type input "C:\fakepath\PARC Packing Slip I02110 for PGE Purchase Order 3501374926 25kv 270…"
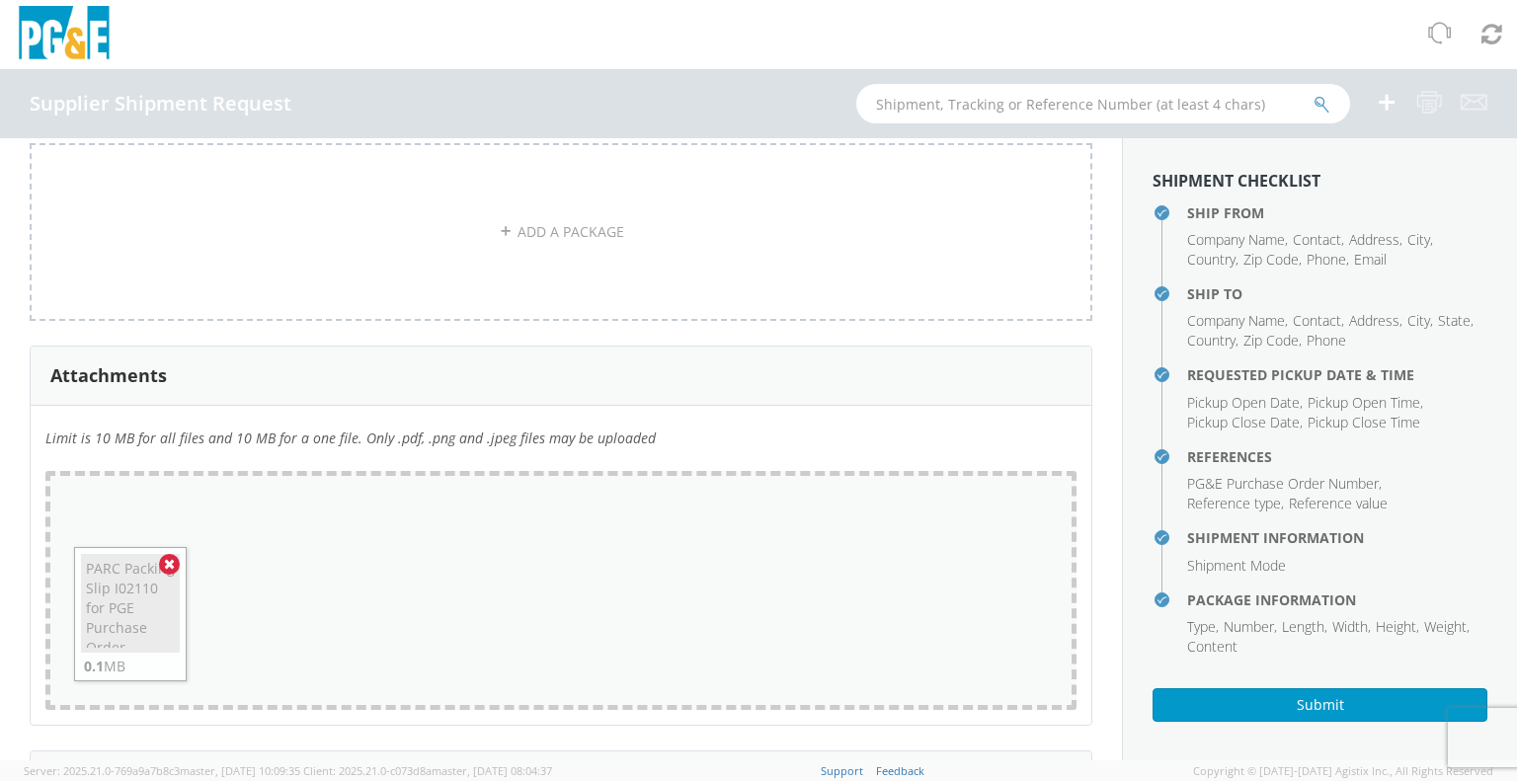
click at [461, 584] on div "Drop files here to upload PARC Packing Slip I02110 for PGE Purchase Order 35013…" at bounding box center [560, 590] width 1031 height 239
type input "C:\fakepath\PARC Commercial Invoice I02110 for PGE Purchase Order 3501374926 25…"
click at [457, 590] on div "Drop files here to upload PARC Packing Slip I02110 for PGE Purchase Order 35013…" at bounding box center [560, 590] width 1031 height 239
type input "C:\fakepath\[PERSON_NAME] [PERSON_NAME] Packing Slip I02110 EA2024 755 ITEM 50 …"
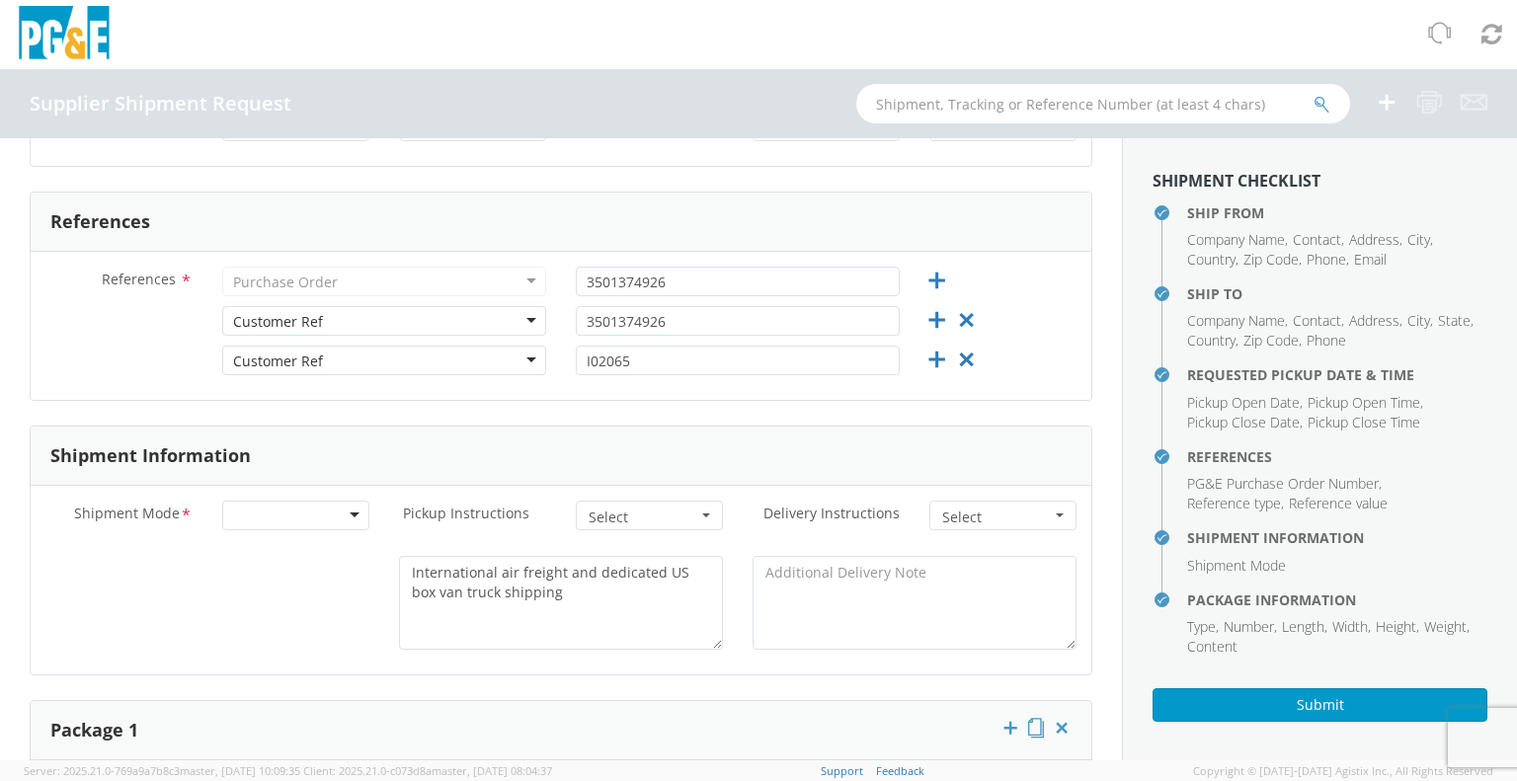
scroll to position [608, 0]
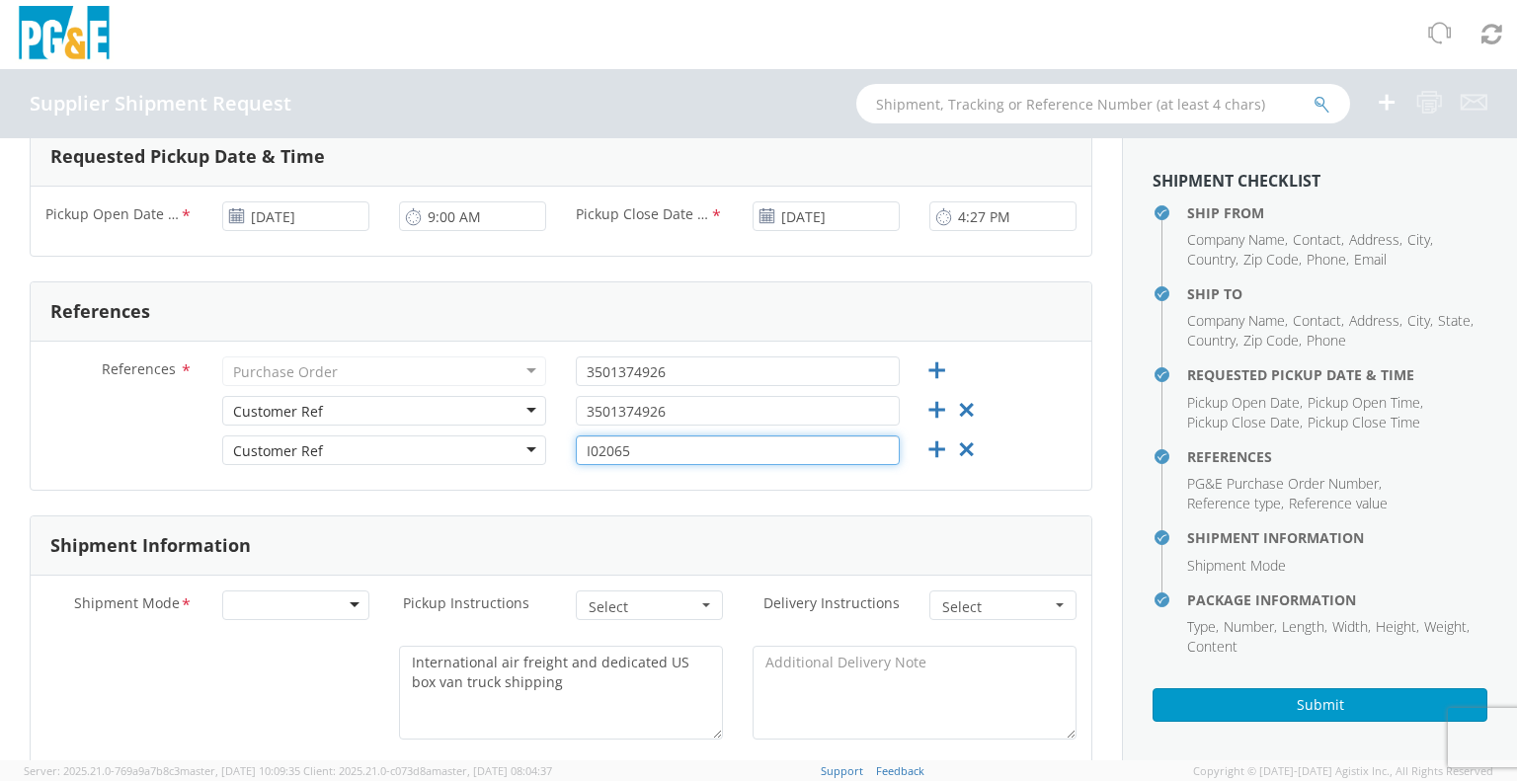
click at [632, 446] on input "I02065" at bounding box center [738, 450] width 324 height 30
type input "I02110"
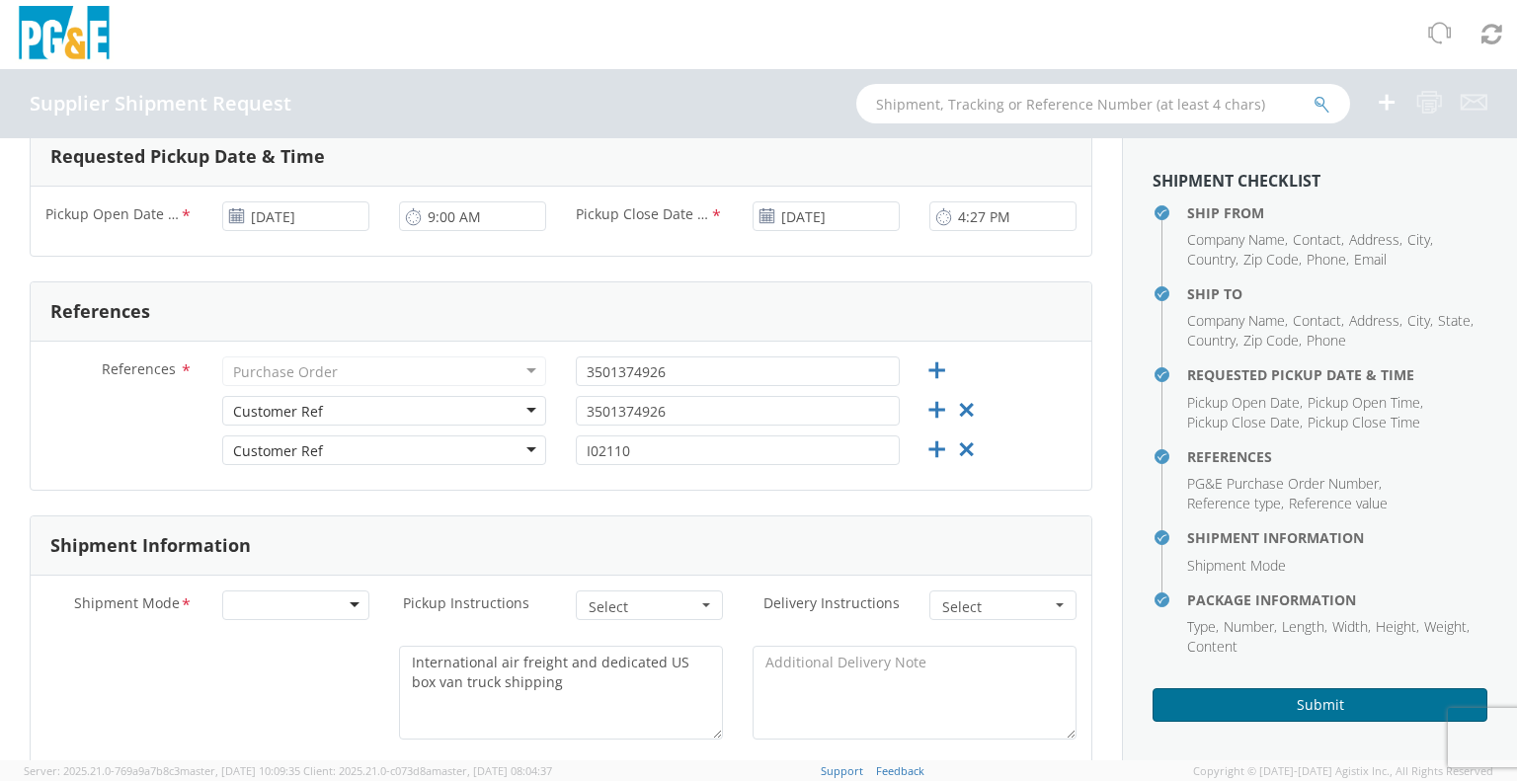
click at [1290, 702] on button "Submit" at bounding box center [1319, 705] width 335 height 34
